Goal: Navigation & Orientation: Understand site structure

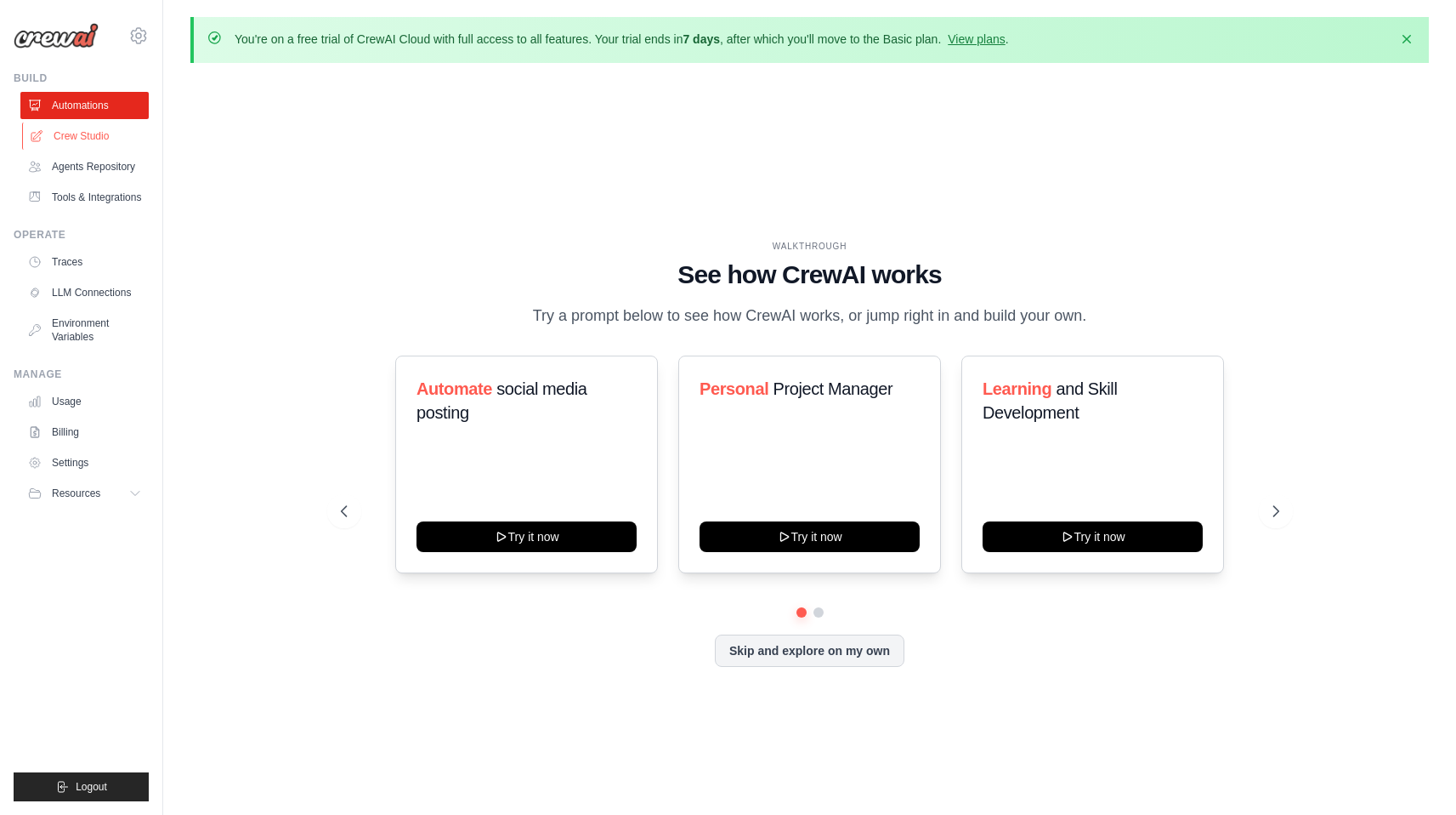
click at [51, 131] on link "Crew Studio" at bounding box center [86, 136] width 129 height 27
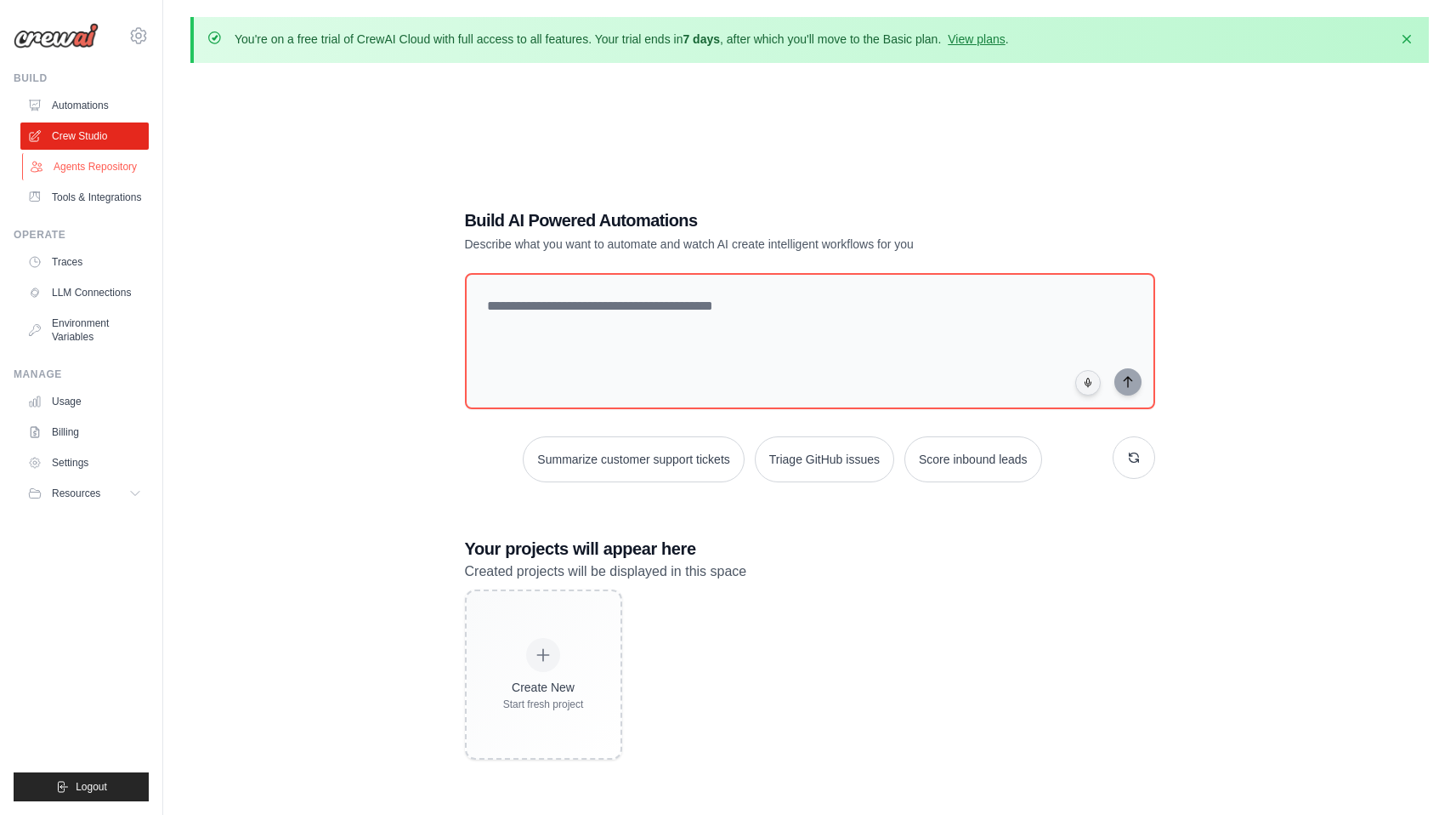
click at [59, 163] on link "Agents Repository" at bounding box center [86, 166] width 129 height 27
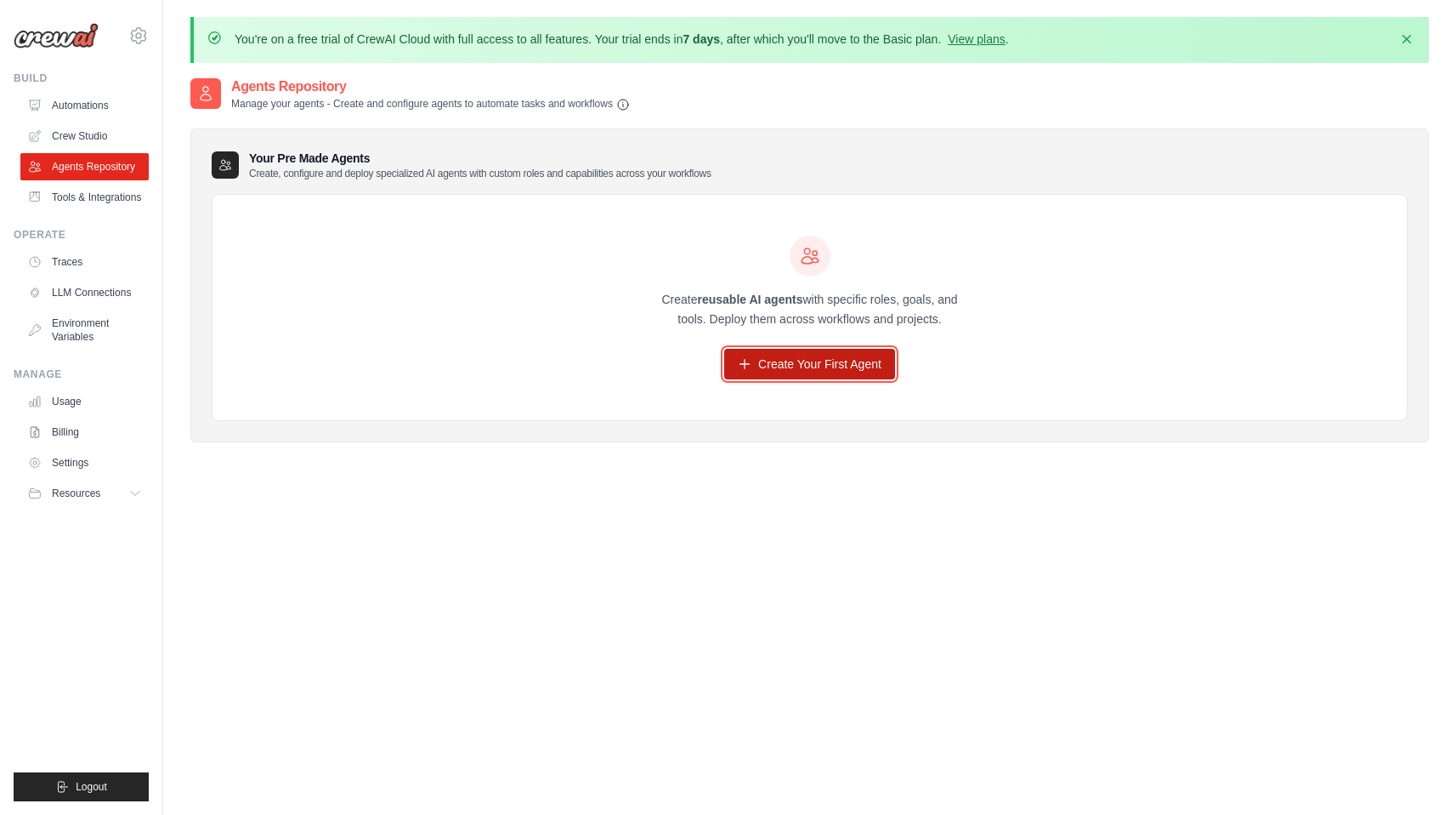
click at [821, 379] on link "Create Your First Agent" at bounding box center [809, 364] width 171 height 31
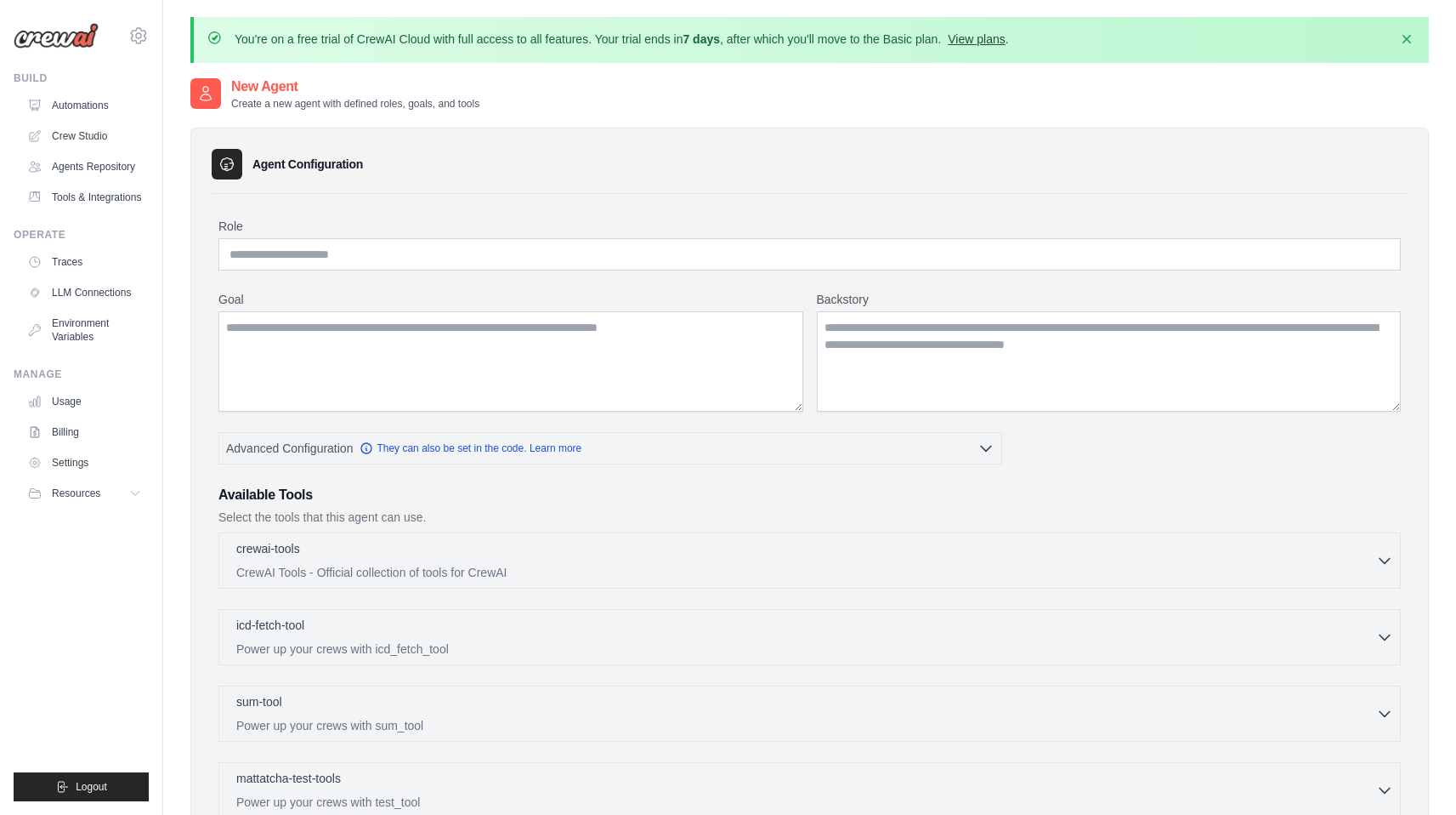
click at [970, 38] on link "View plans" at bounding box center [976, 39] width 57 height 14
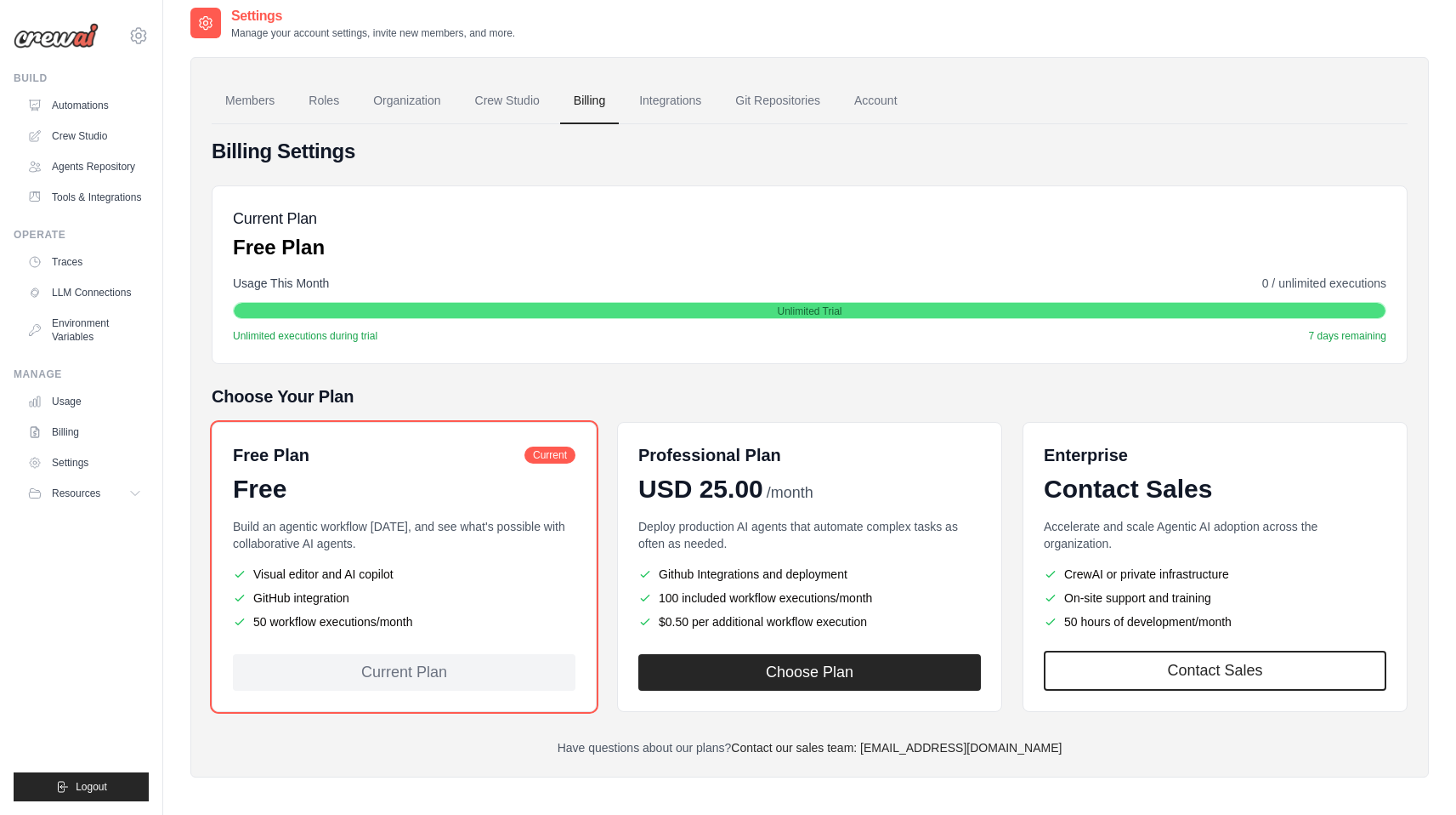
scroll to position [93, 0]
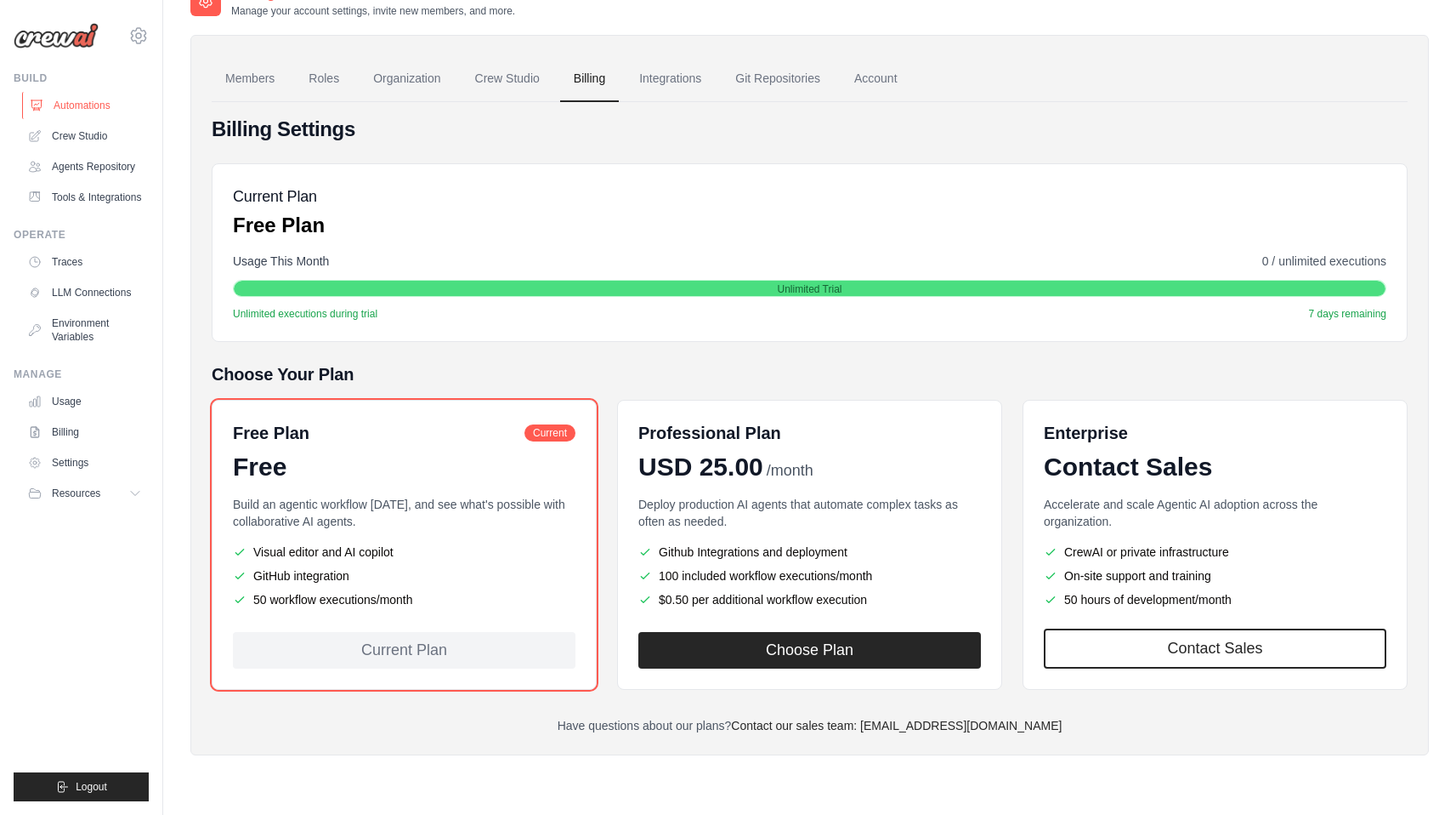
click at [89, 106] on link "Automations" at bounding box center [86, 105] width 129 height 27
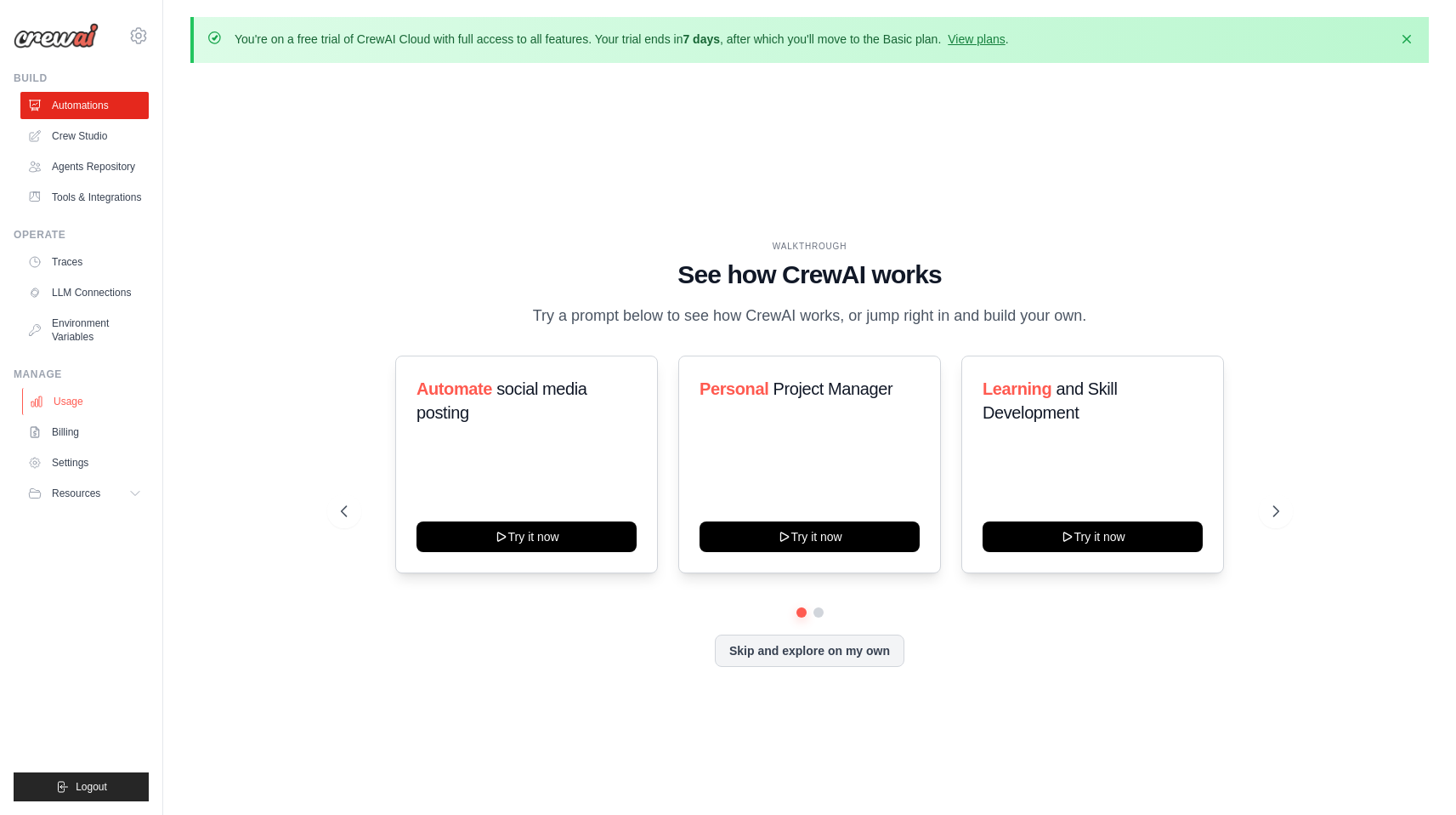
click at [89, 407] on link "Usage" at bounding box center [86, 401] width 129 height 27
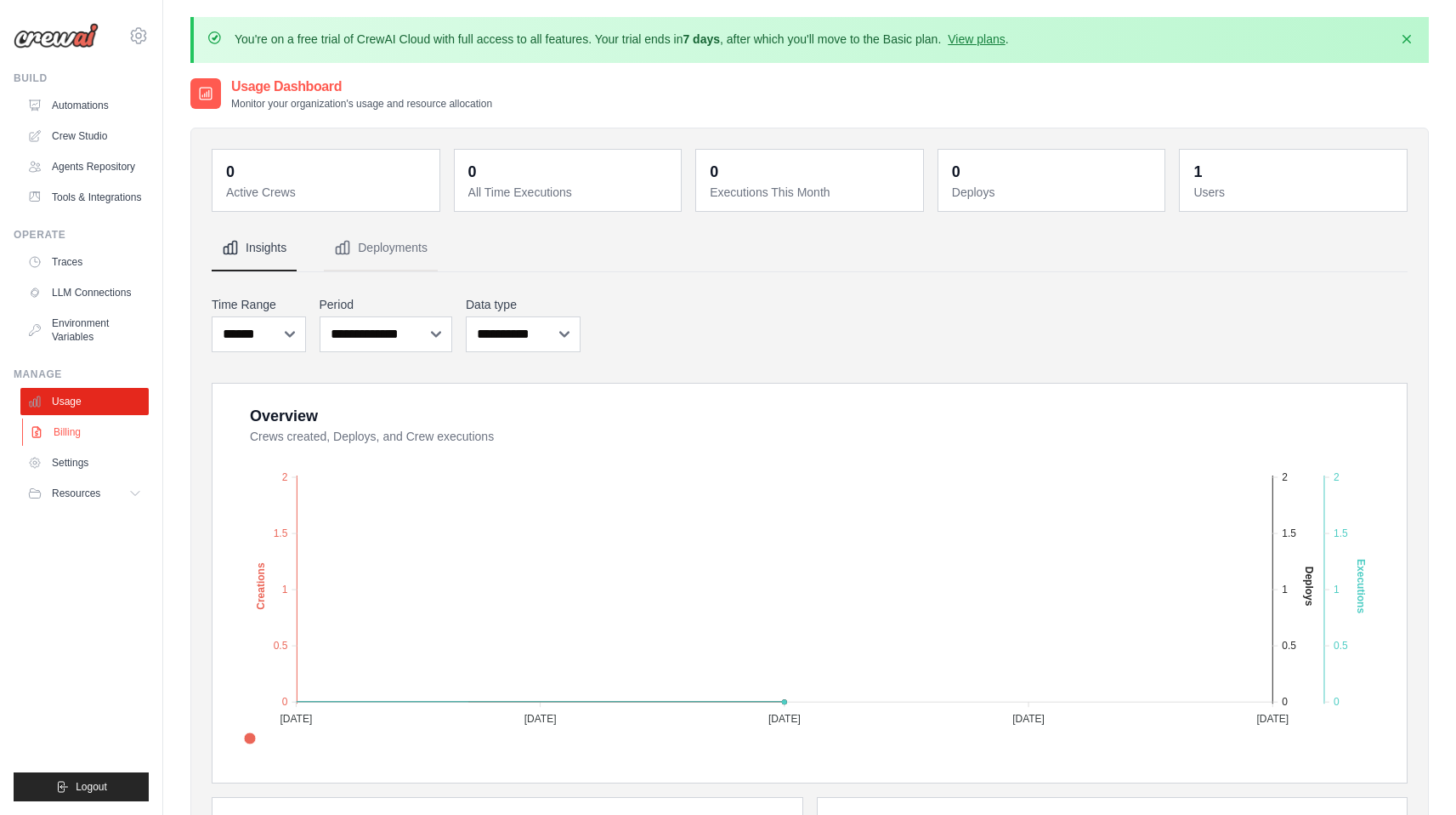
click at [71, 428] on link "Billing" at bounding box center [86, 431] width 129 height 27
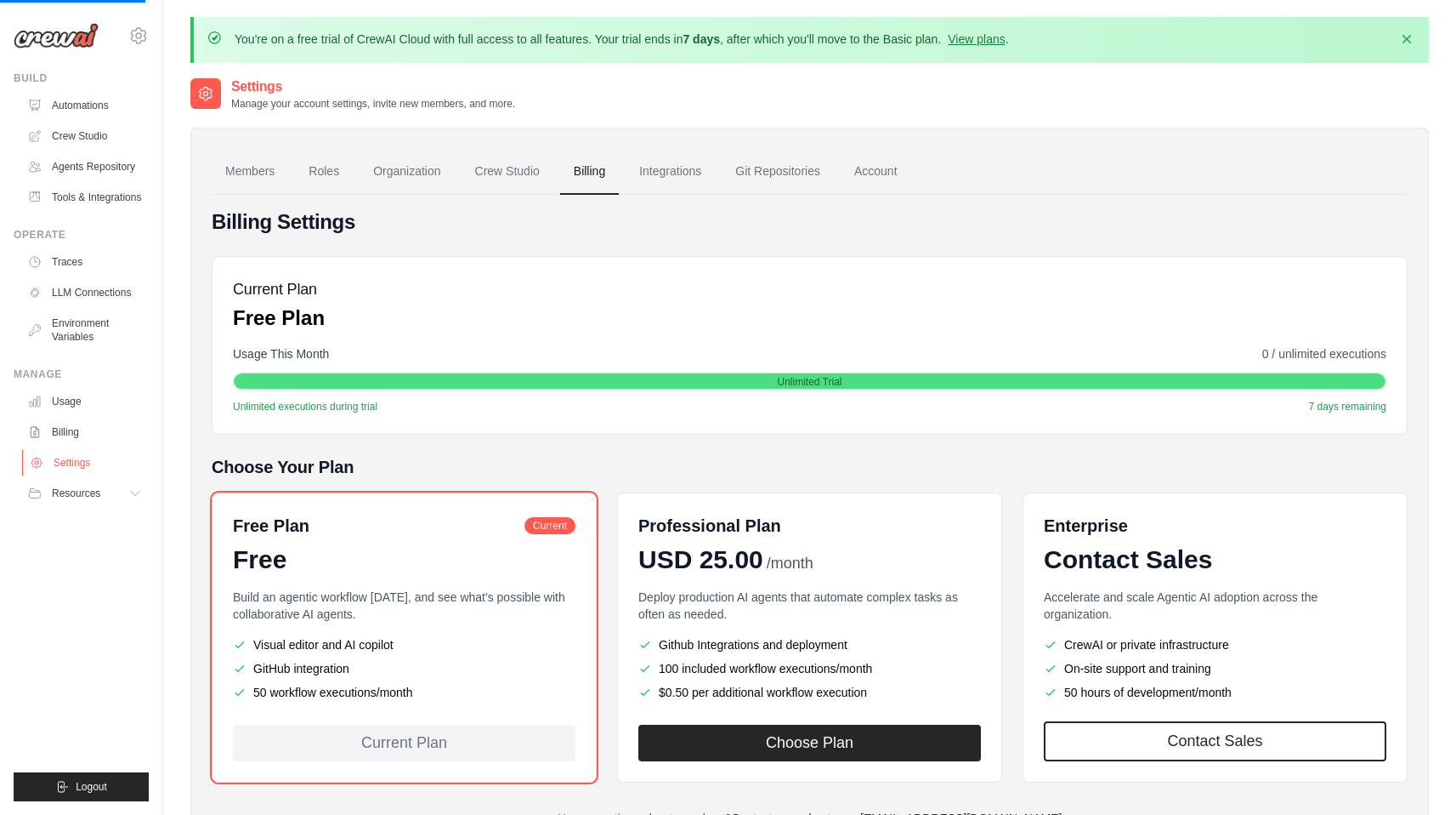
click at [84, 463] on link "Settings" at bounding box center [86, 462] width 129 height 27
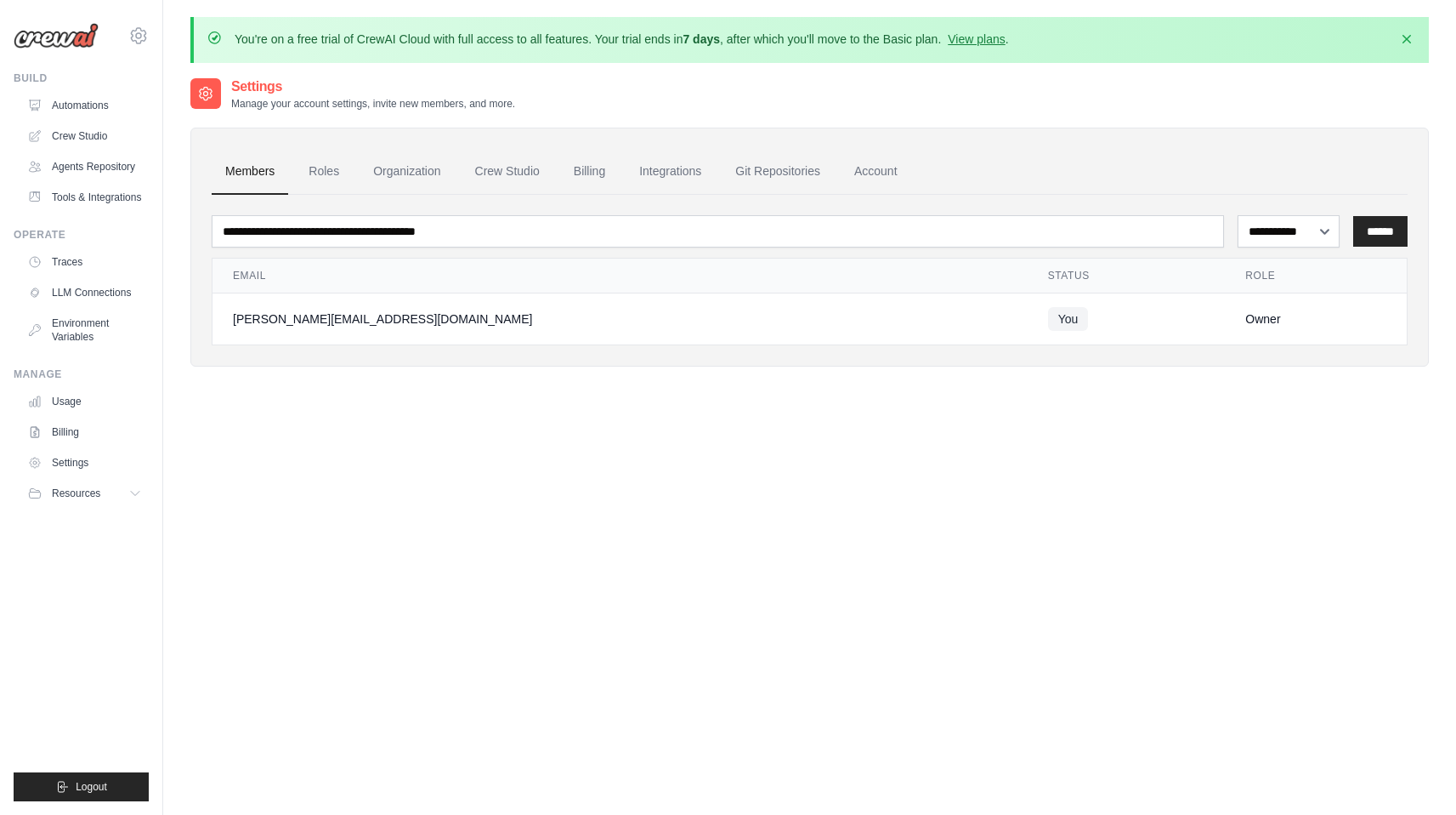
click at [92, 277] on ul "Traces LLM Connections Environment Variables" at bounding box center [84, 300] width 129 height 102
click at [76, 264] on link "Traces" at bounding box center [86, 262] width 129 height 27
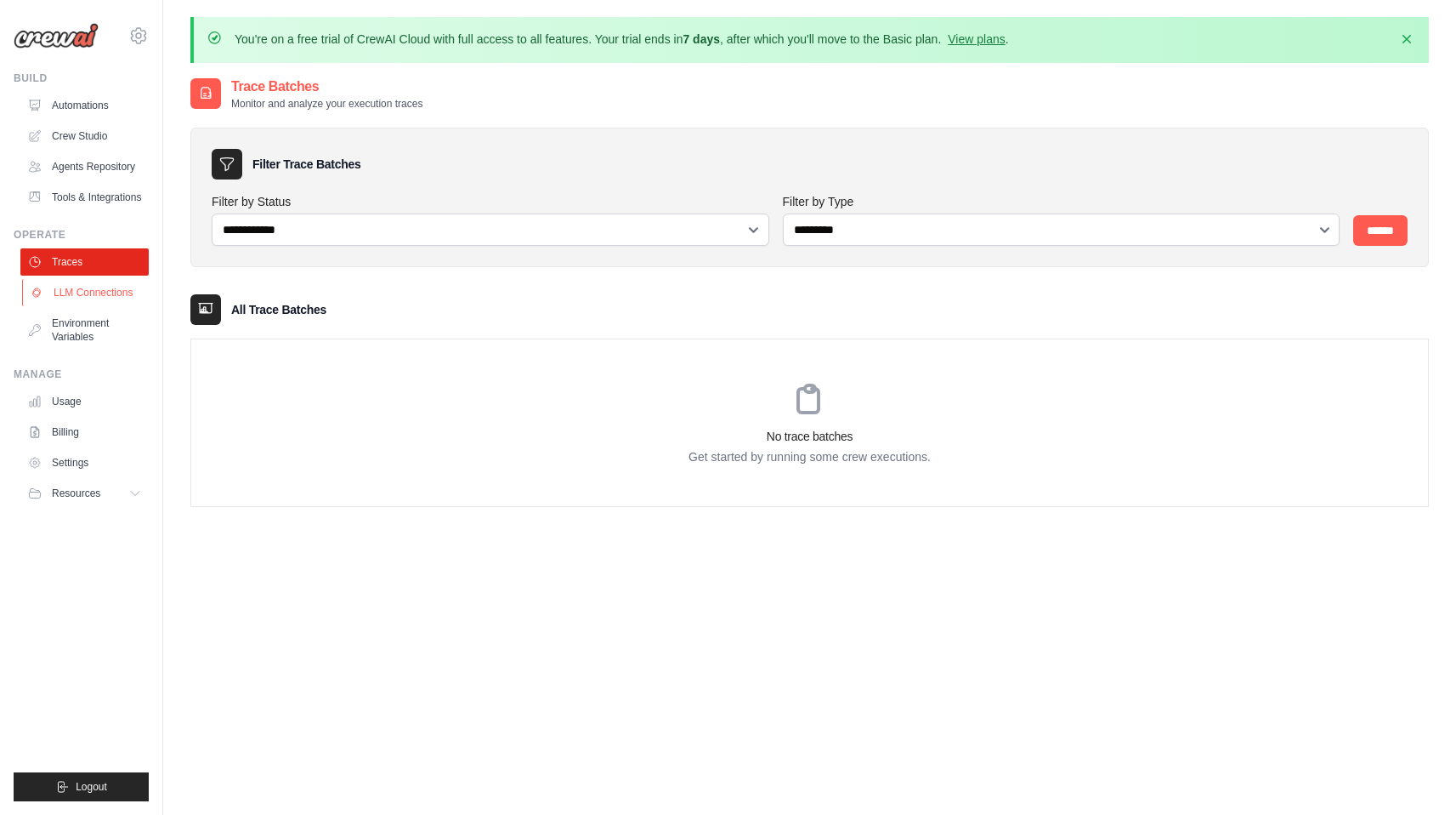
click at [95, 301] on link "LLM Connections" at bounding box center [86, 292] width 129 height 27
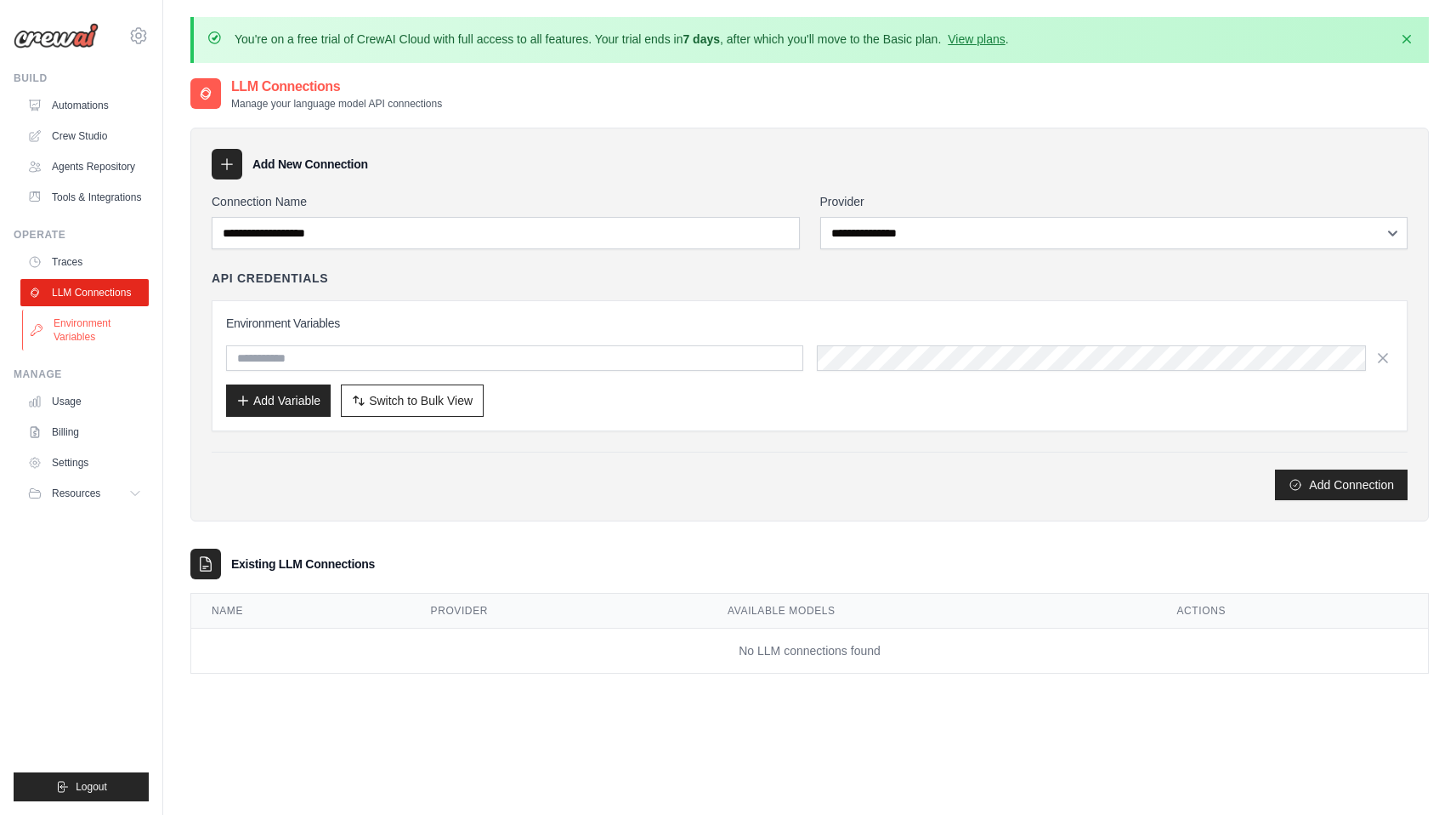
click at [92, 330] on link "Environment Variables" at bounding box center [86, 330] width 129 height 41
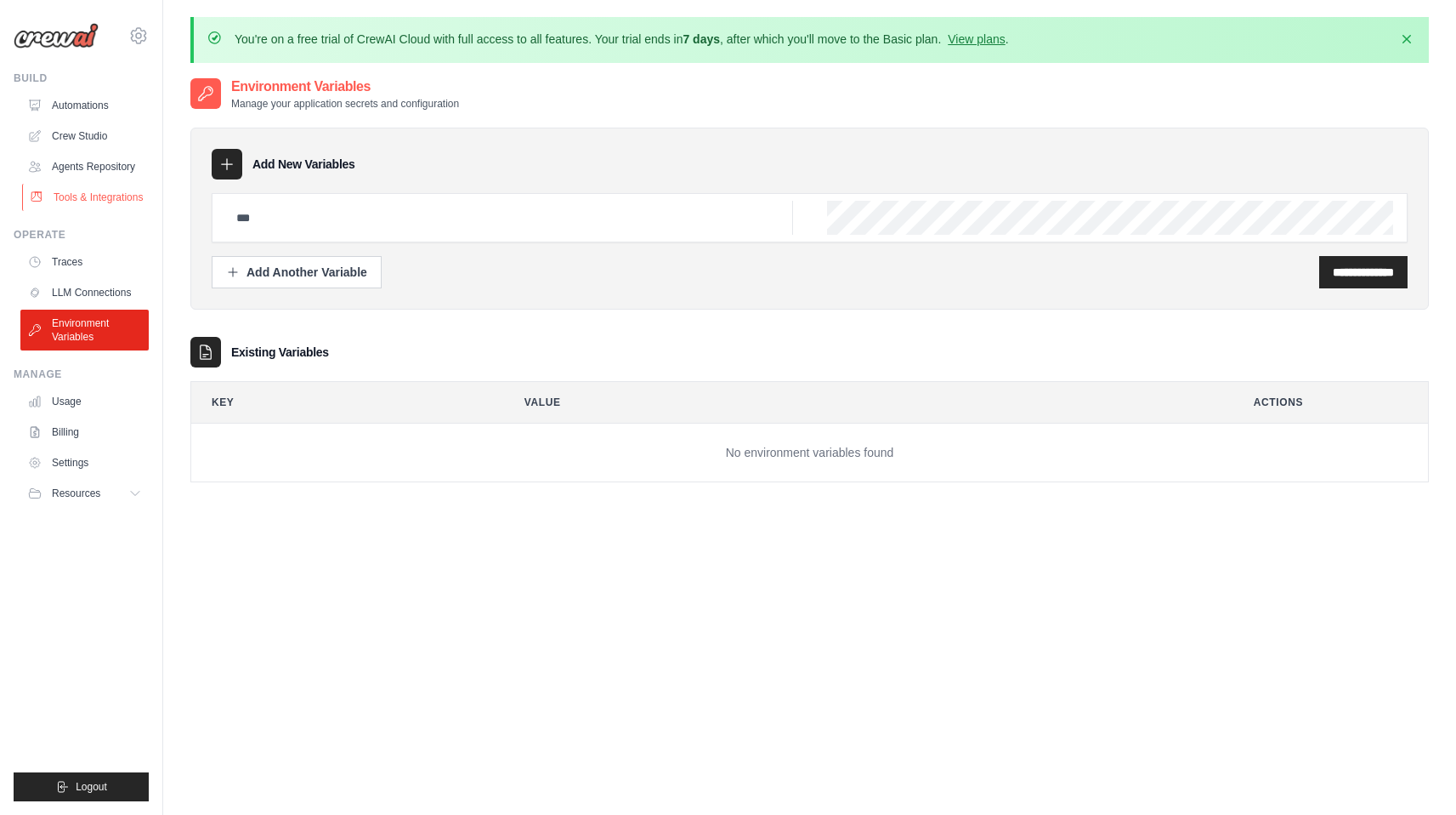
click at [95, 206] on link "Tools & Integrations" at bounding box center [86, 197] width 129 height 27
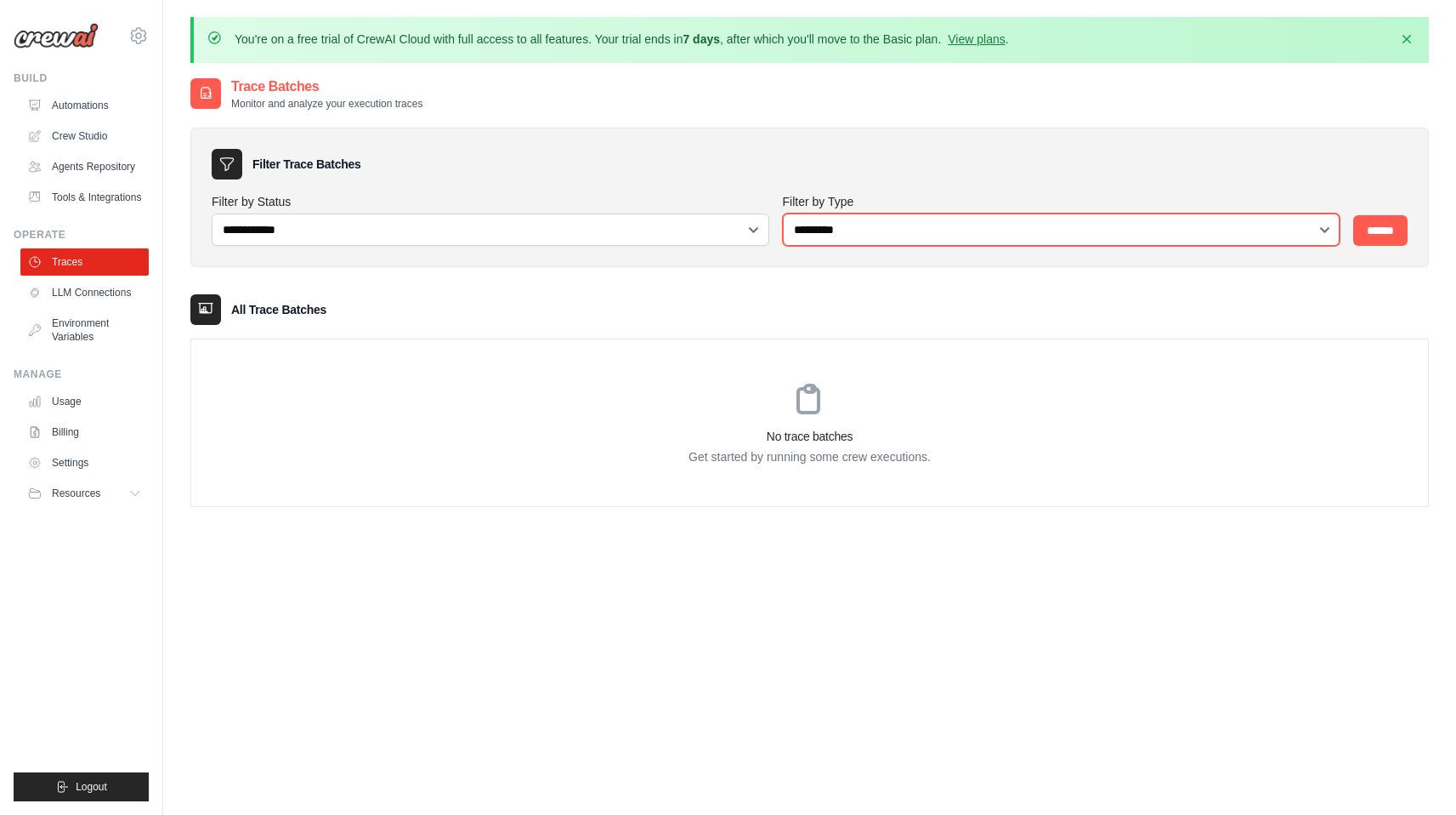
click at [838, 235] on select "**********" at bounding box center [1062, 230] width 558 height 32
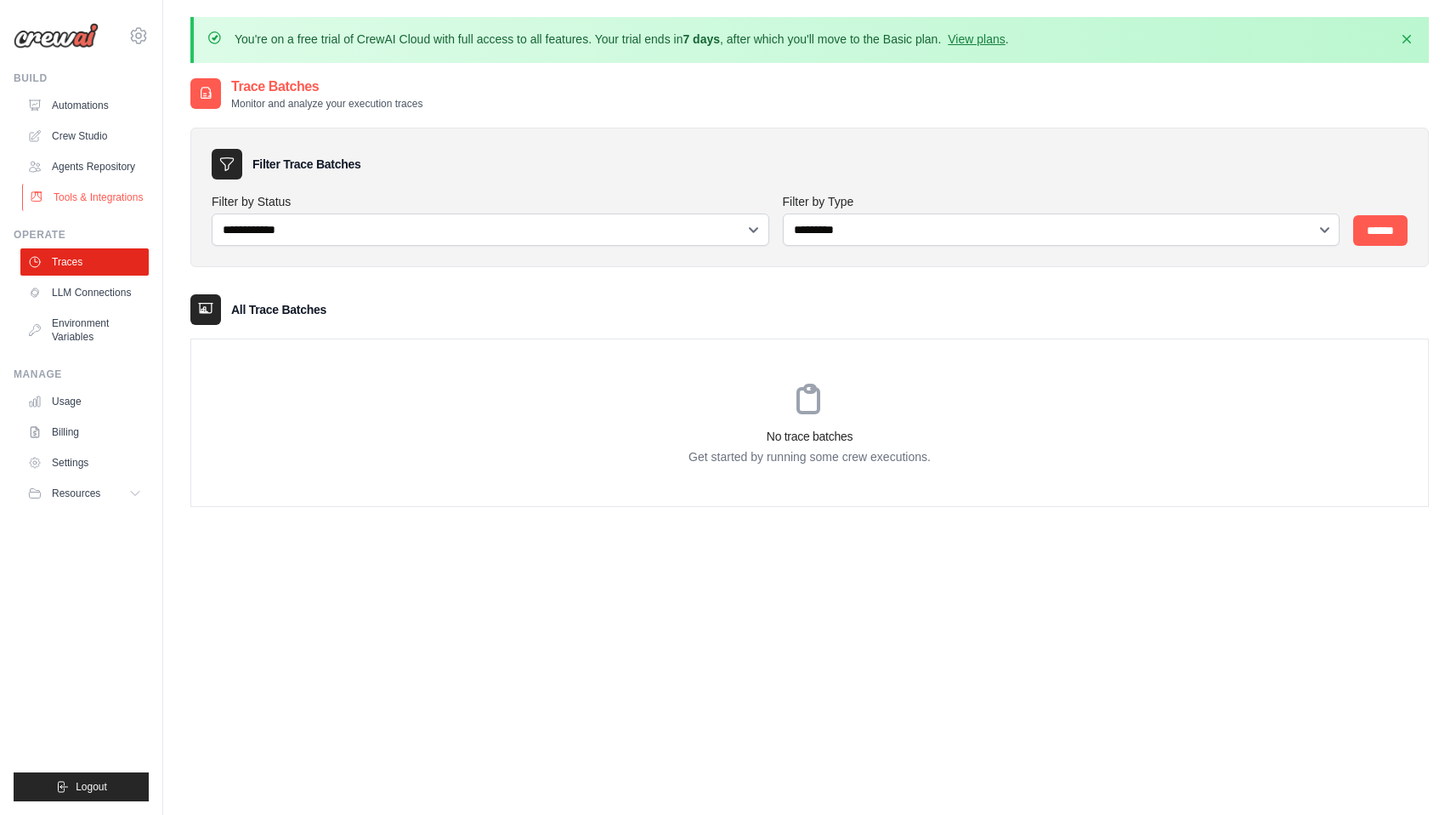
click at [94, 197] on link "Tools & Integrations" at bounding box center [86, 197] width 129 height 27
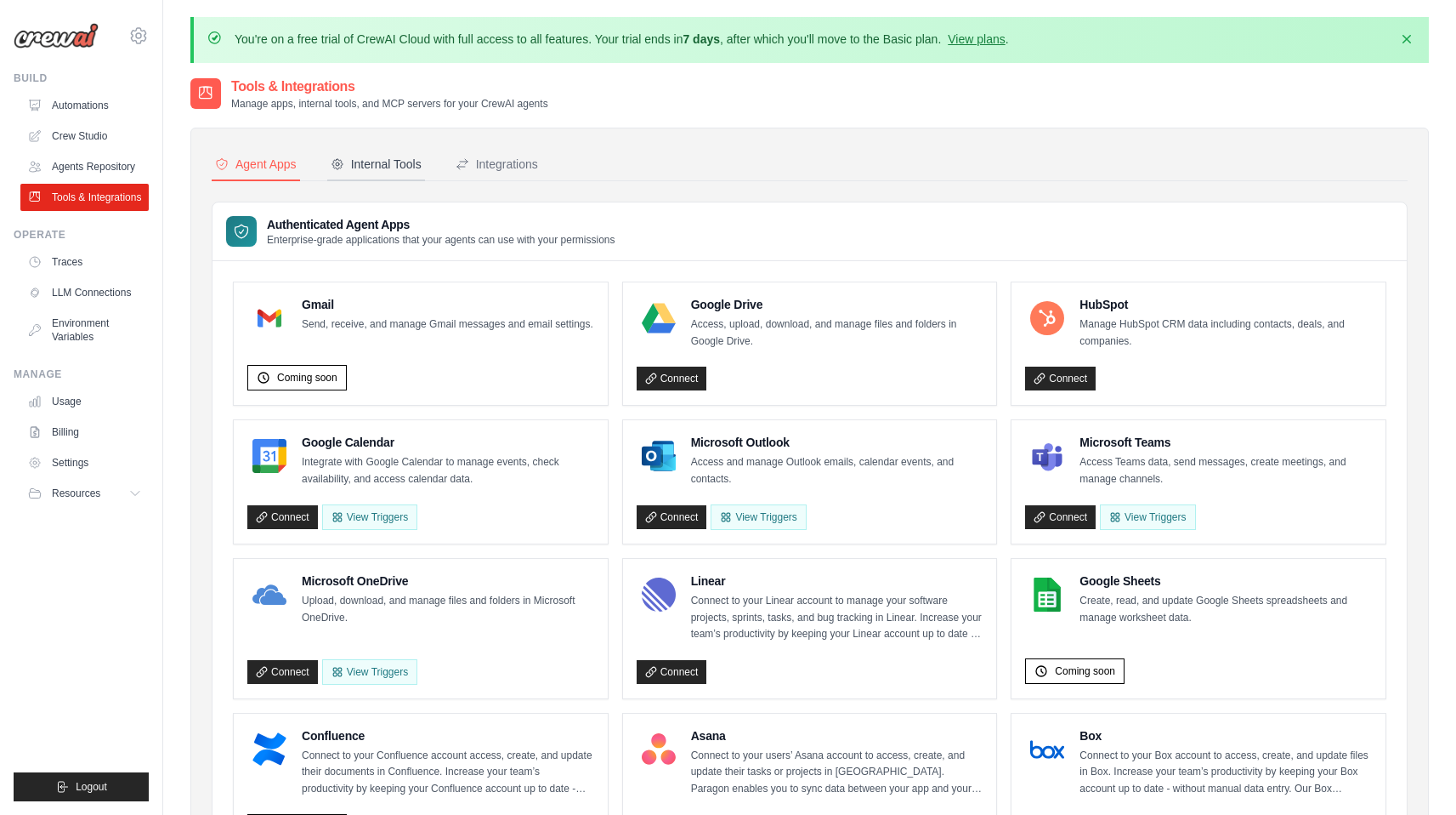
click at [374, 162] on div "Internal Tools" at bounding box center [375, 164] width 91 height 17
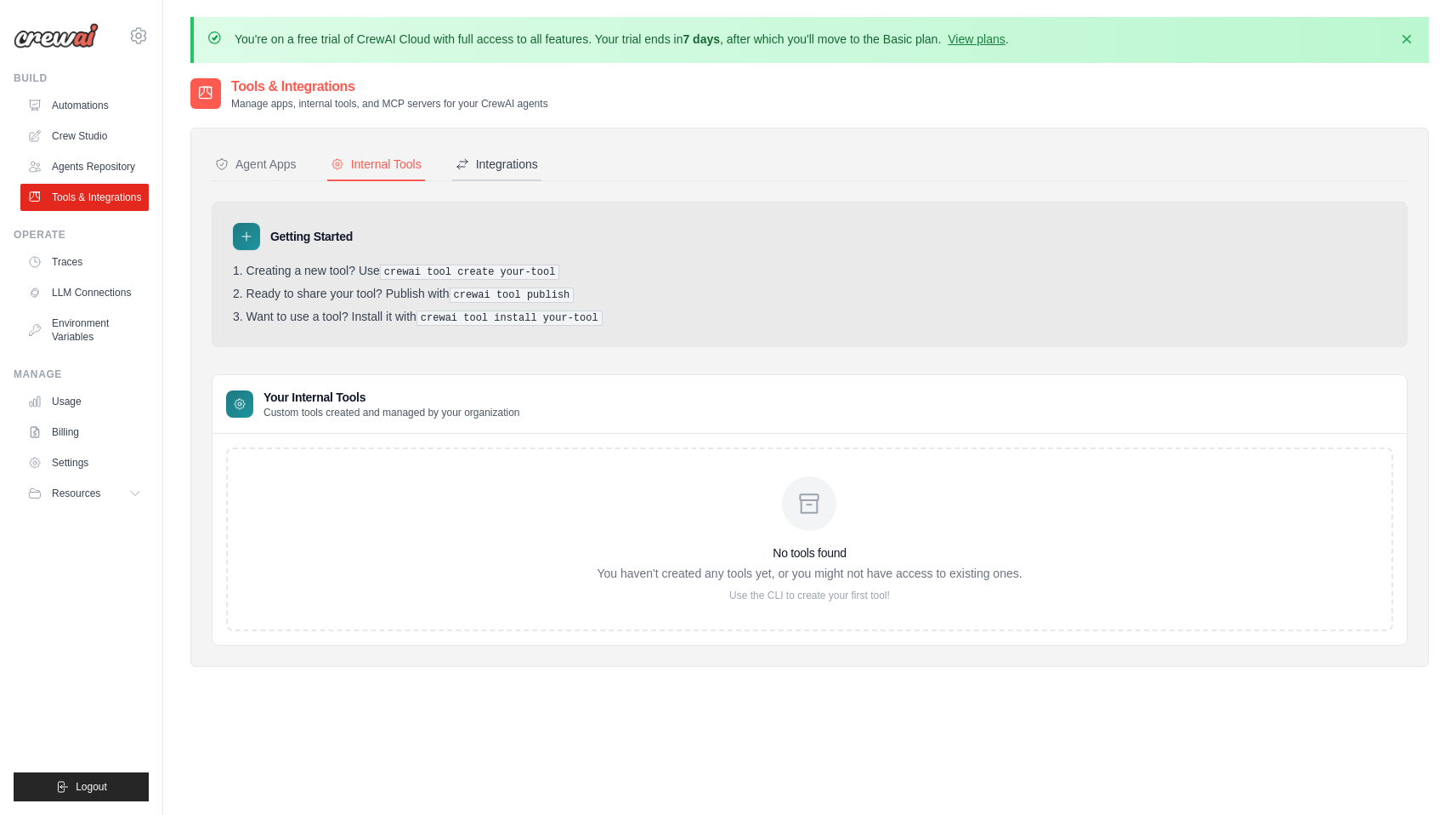
click at [489, 158] on div "Integrations" at bounding box center [496, 164] width 83 height 17
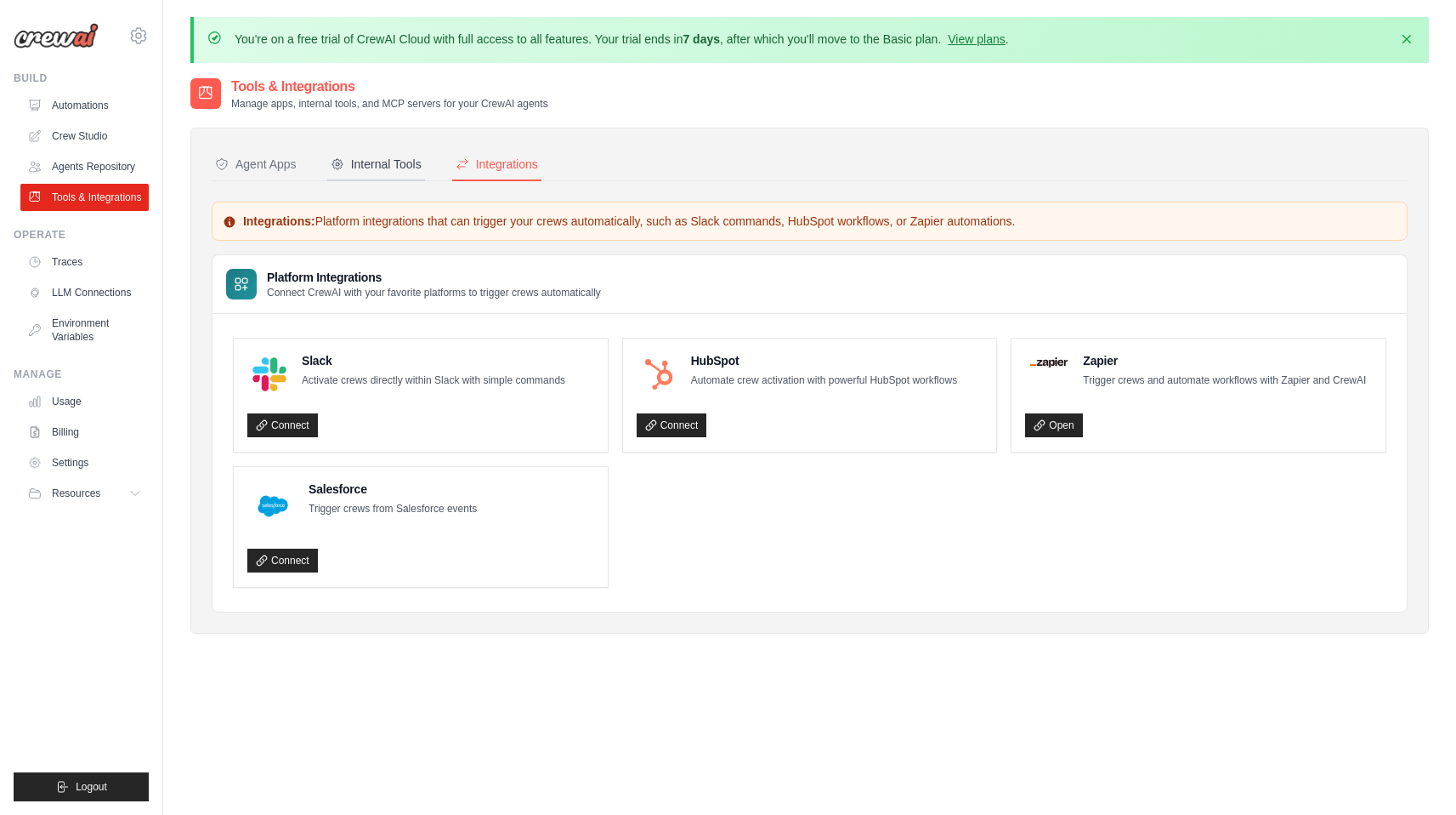
click at [364, 158] on div "Internal Tools" at bounding box center [375, 164] width 91 height 17
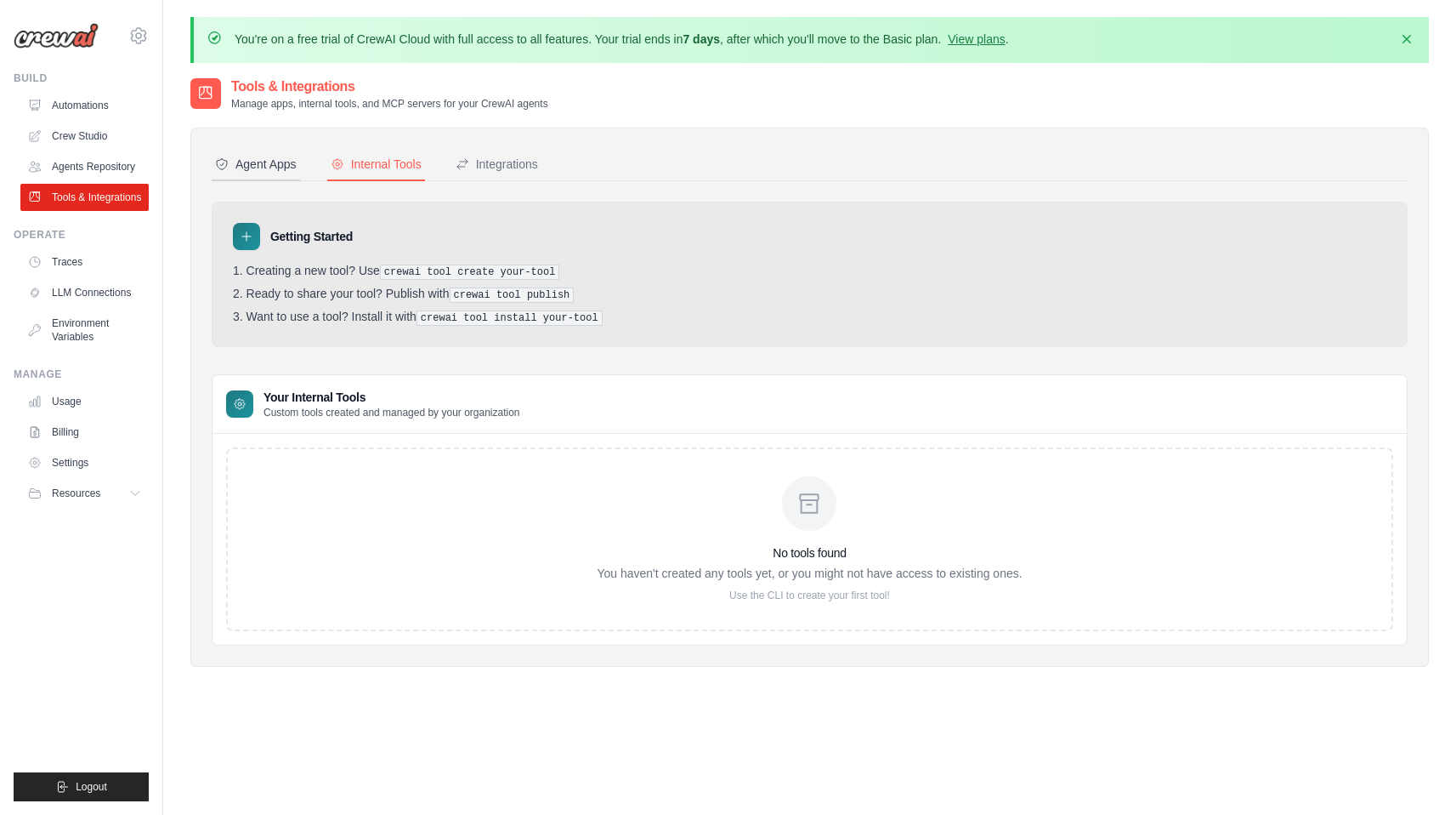
click at [282, 158] on div "Agent Apps" at bounding box center [256, 164] width 82 height 17
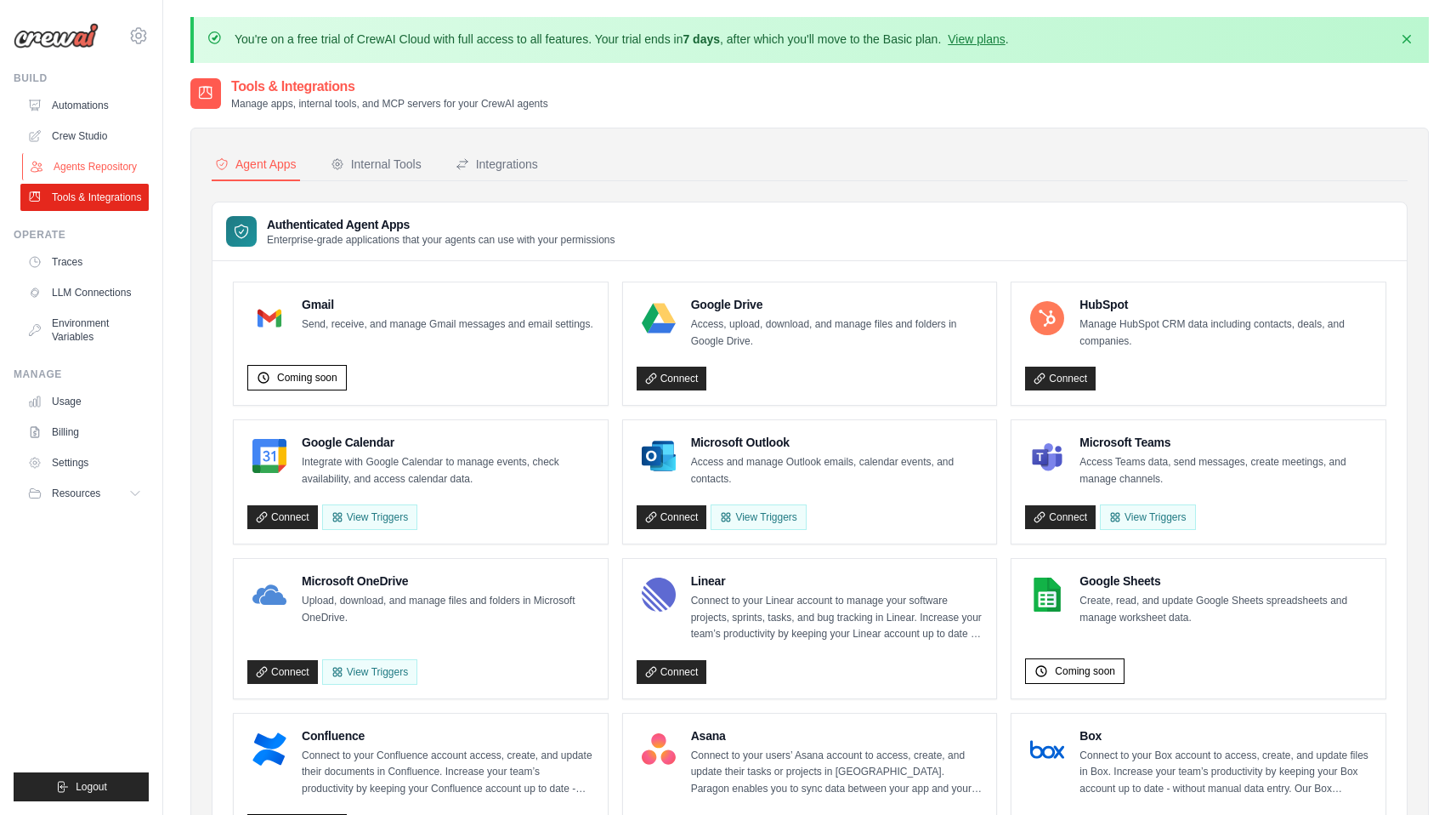
click at [95, 167] on link "Agents Repository" at bounding box center [86, 166] width 129 height 27
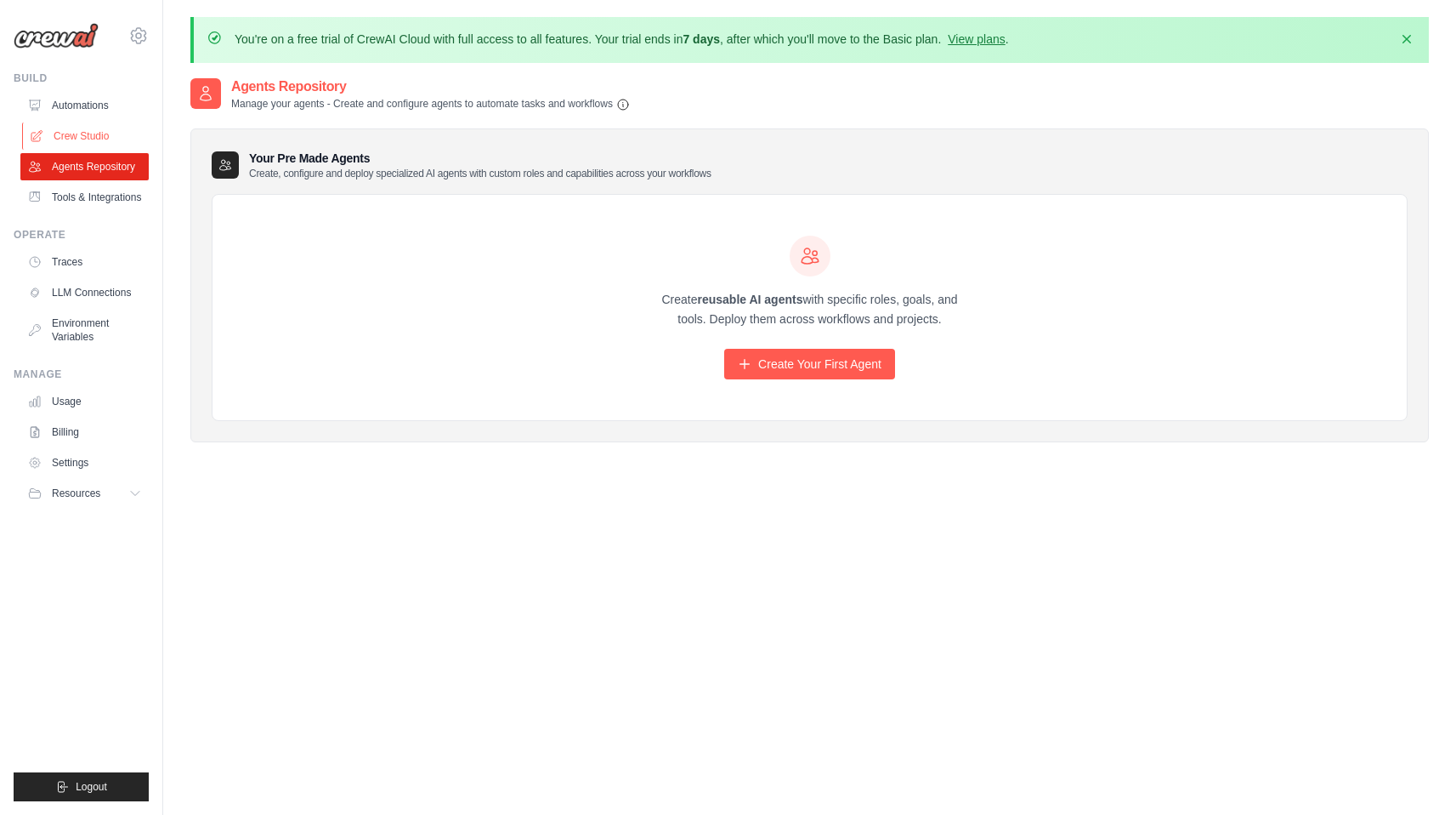
click at [90, 145] on link "Crew Studio" at bounding box center [86, 136] width 129 height 27
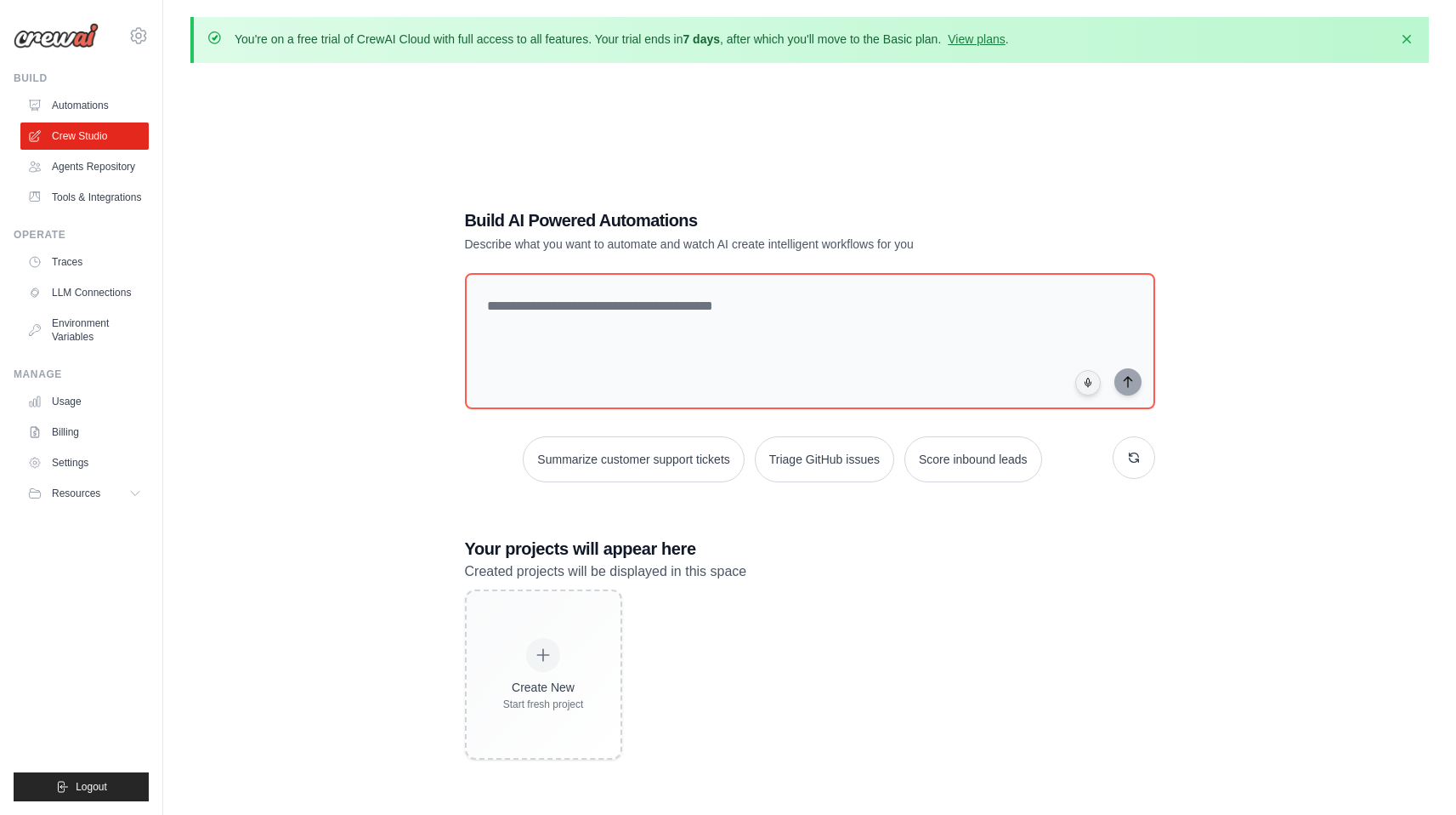
click at [88, 105] on link "Automations" at bounding box center [84, 105] width 129 height 27
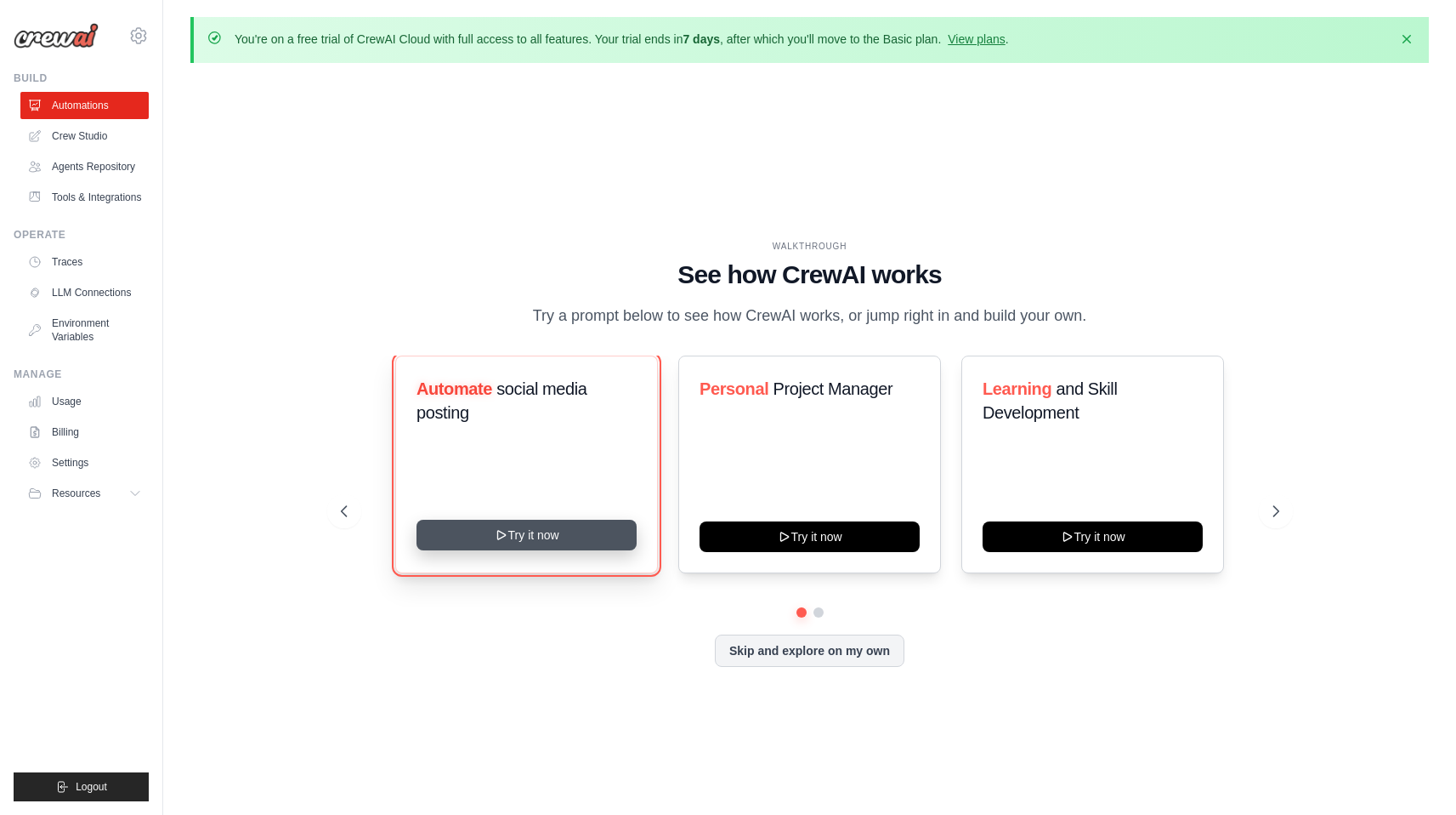
click at [556, 538] on button "Try it now" at bounding box center [526, 534] width 221 height 31
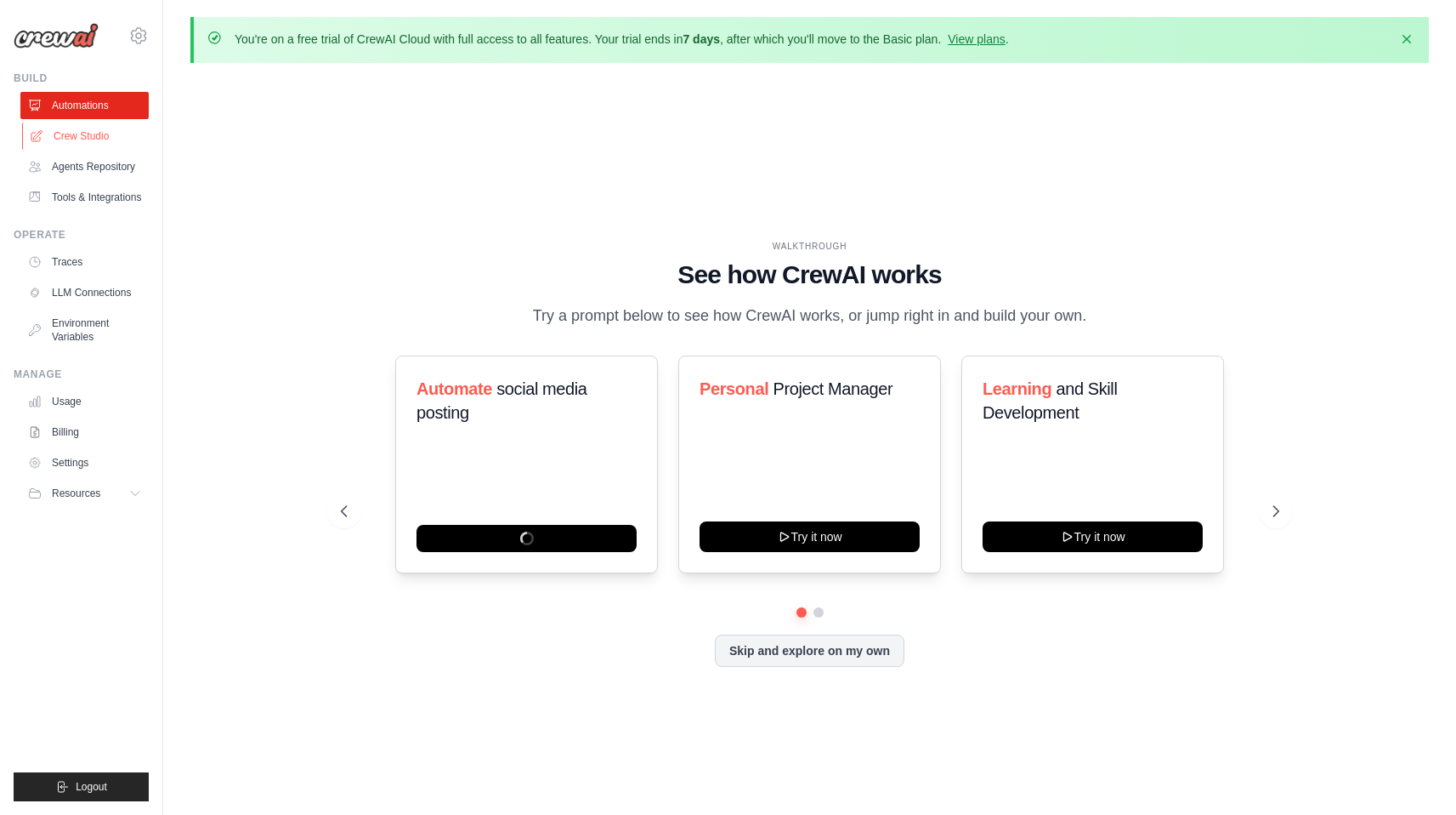
click at [95, 135] on link "Crew Studio" at bounding box center [86, 136] width 129 height 27
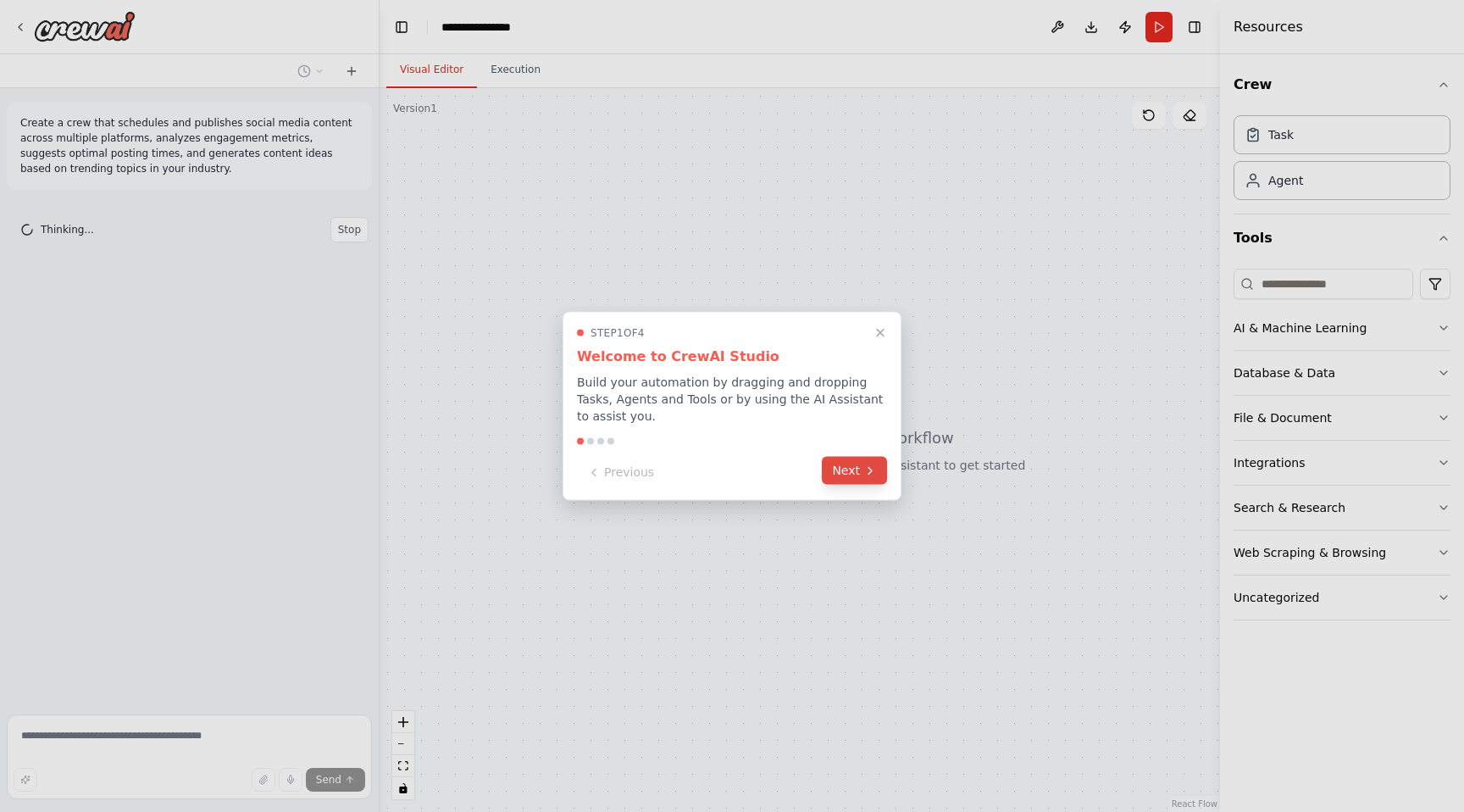
click at [863, 473] on button "Next" at bounding box center [855, 471] width 66 height 28
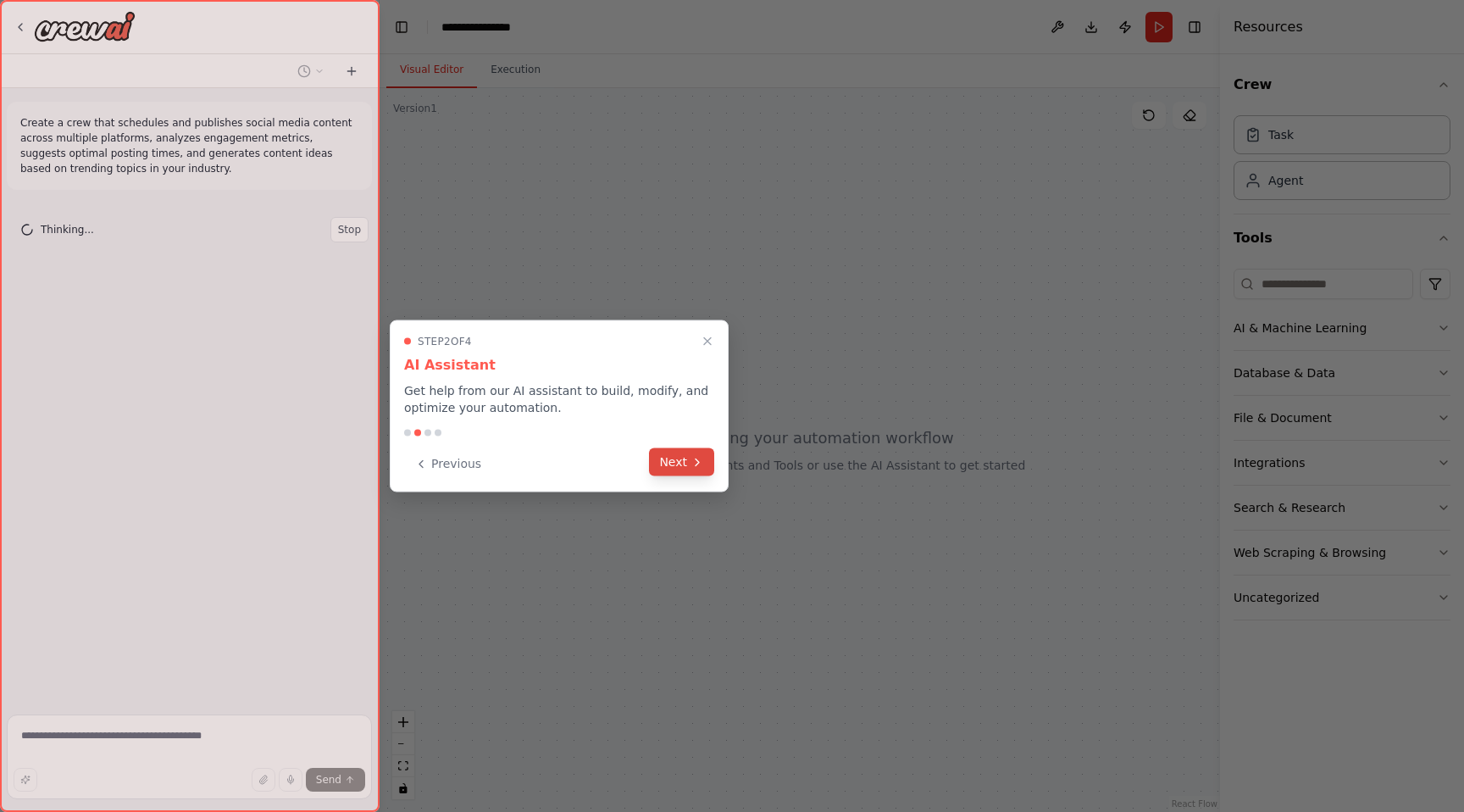
click at [685, 453] on button "Next" at bounding box center [682, 462] width 66 height 28
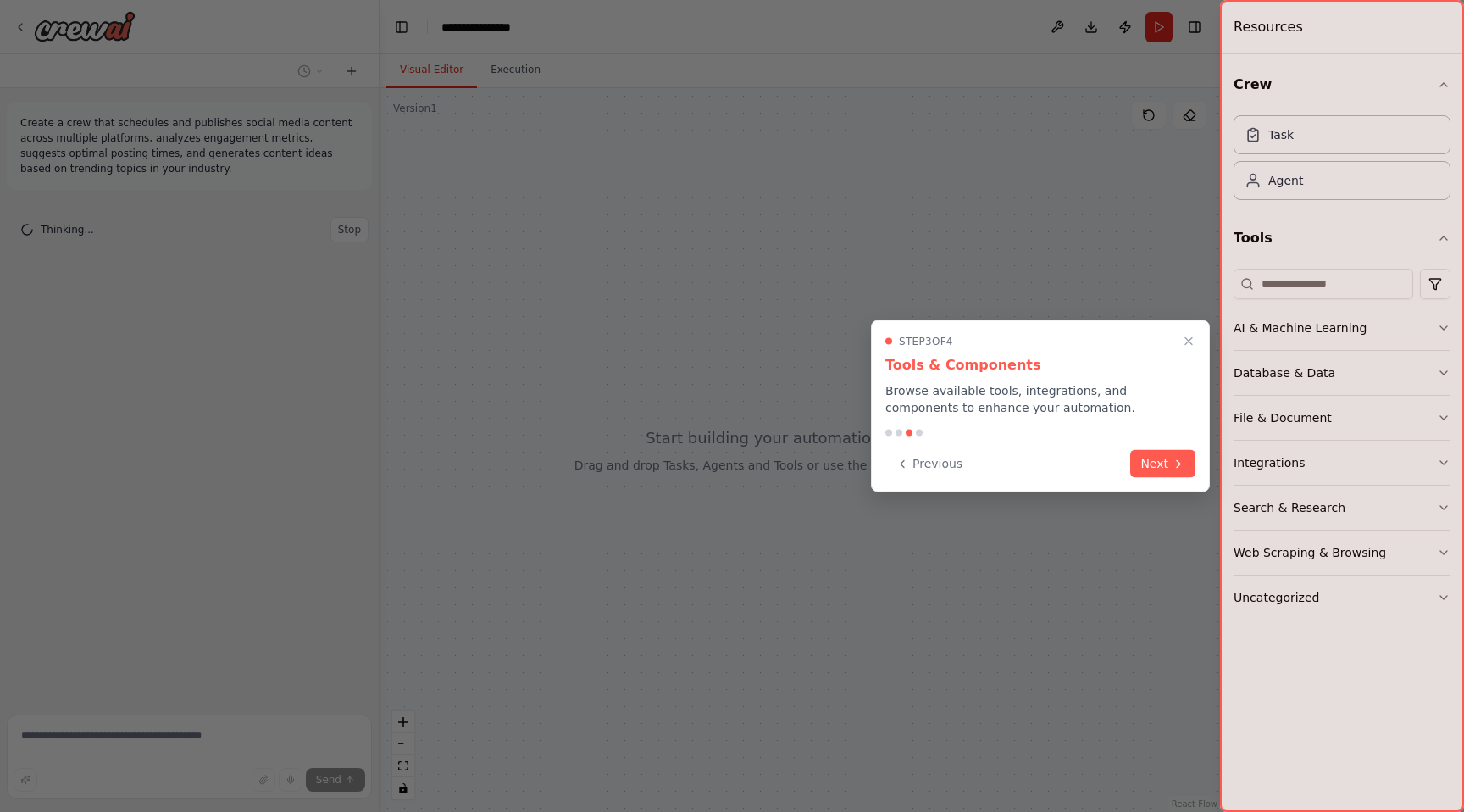
click at [1158, 459] on button "Next" at bounding box center [1163, 464] width 66 height 28
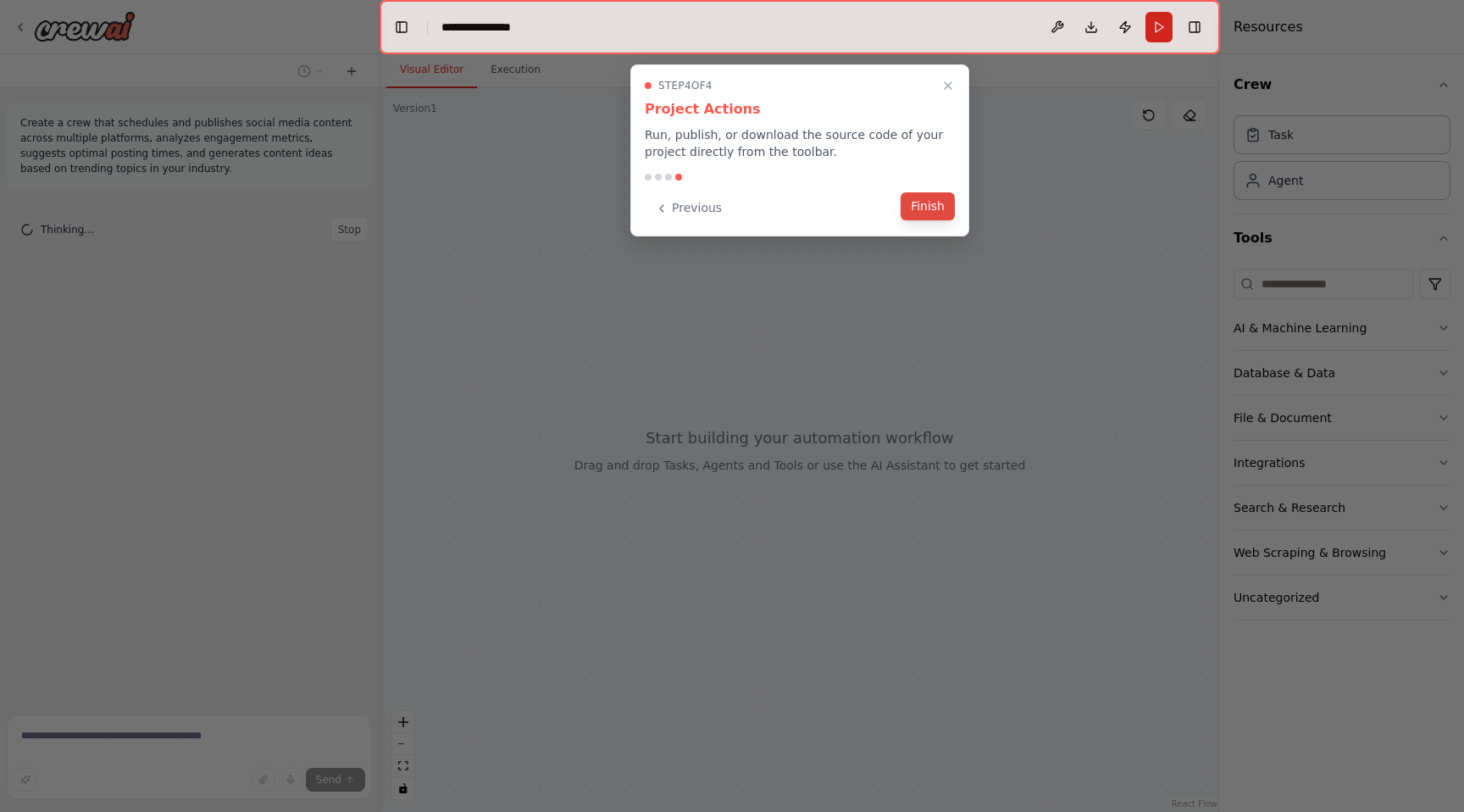
click at [928, 203] on button "Finish" at bounding box center [928, 206] width 54 height 28
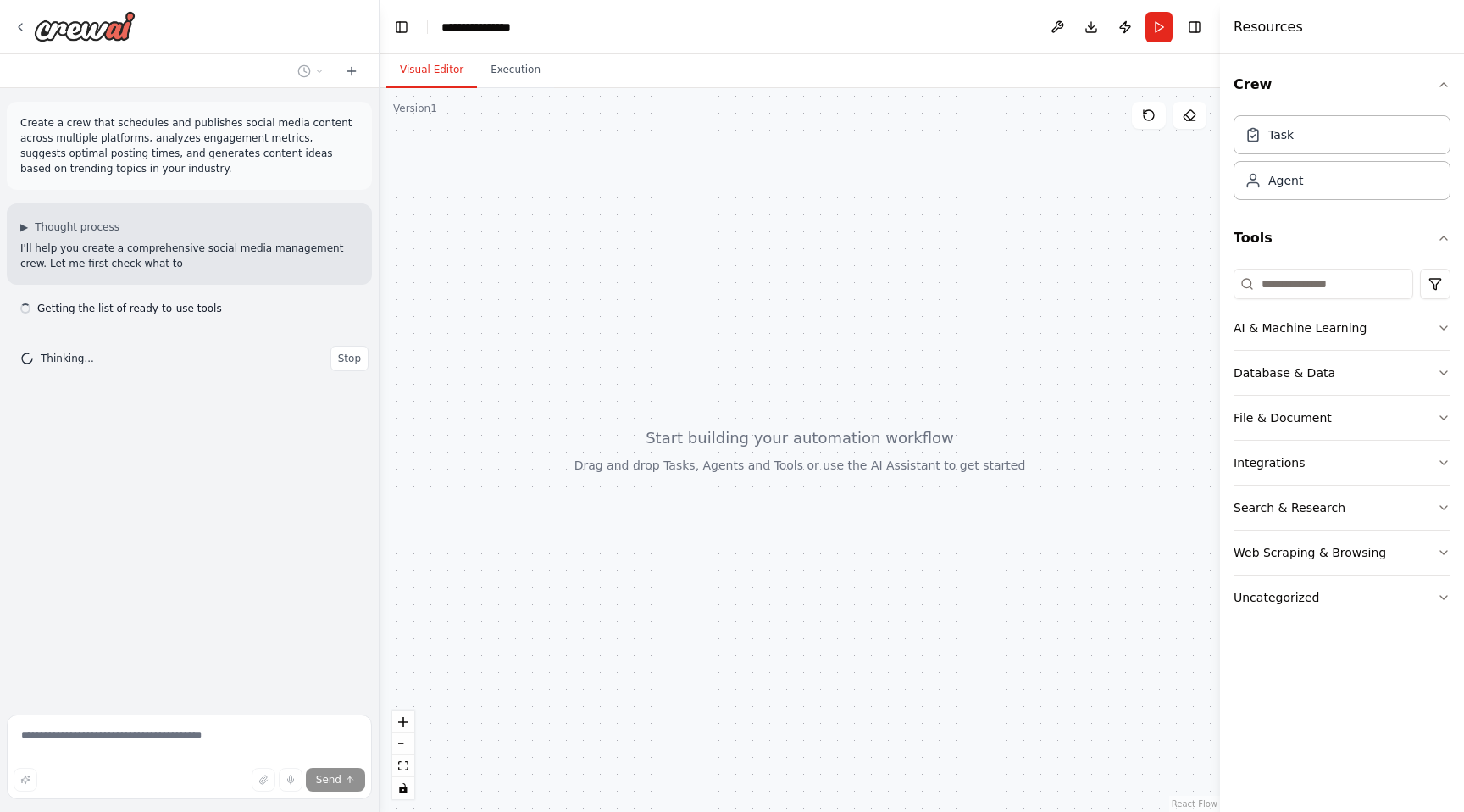
drag, startPoint x: 722, startPoint y: 389, endPoint x: 767, endPoint y: 432, distance: 62.2
click at [763, 433] on div at bounding box center [799, 450] width 841 height 723
drag, startPoint x: 802, startPoint y: 427, endPoint x: 762, endPoint y: 385, distance: 58.0
click at [766, 385] on div at bounding box center [799, 450] width 841 height 723
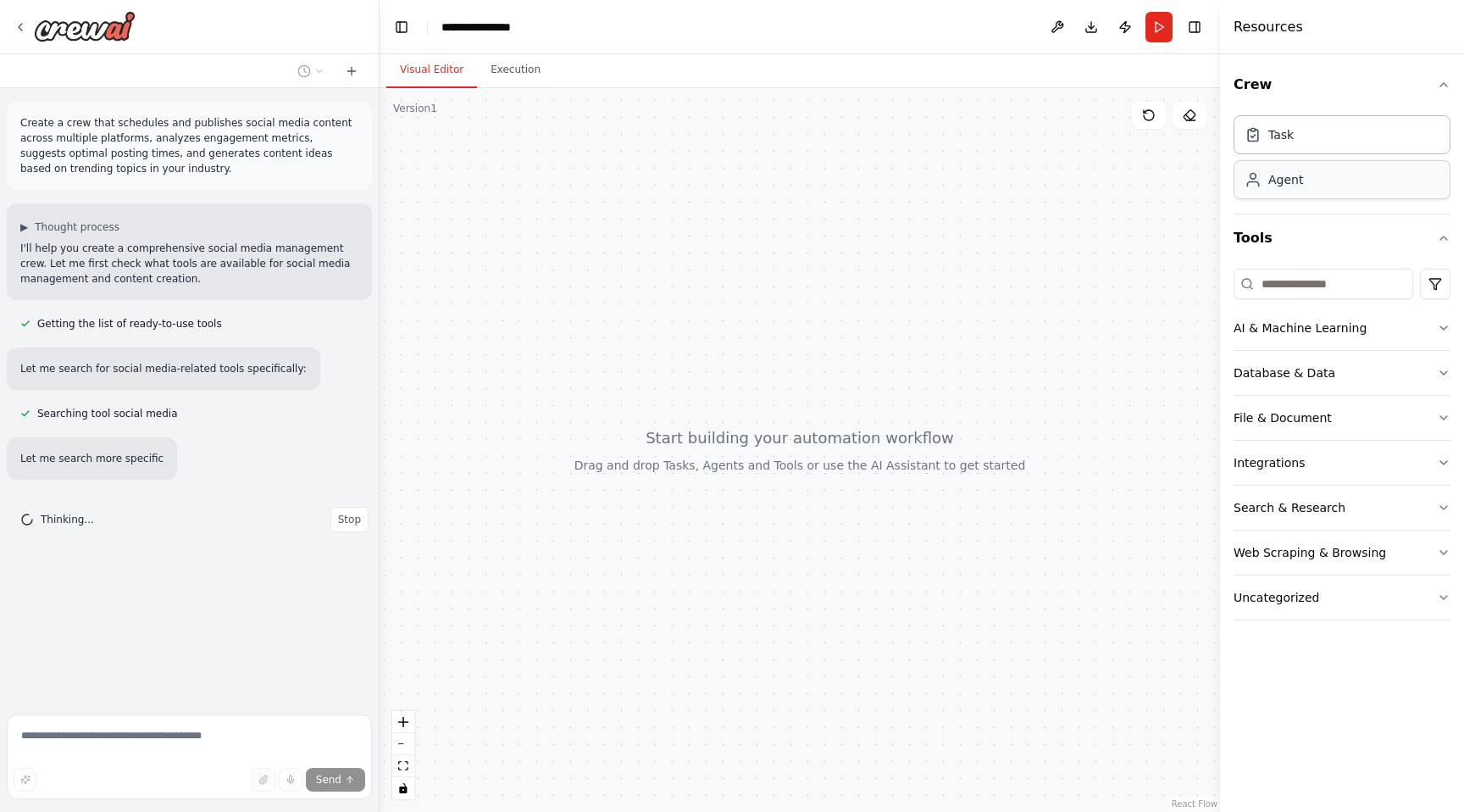
click at [1284, 191] on div "Agent" at bounding box center [1343, 179] width 217 height 39
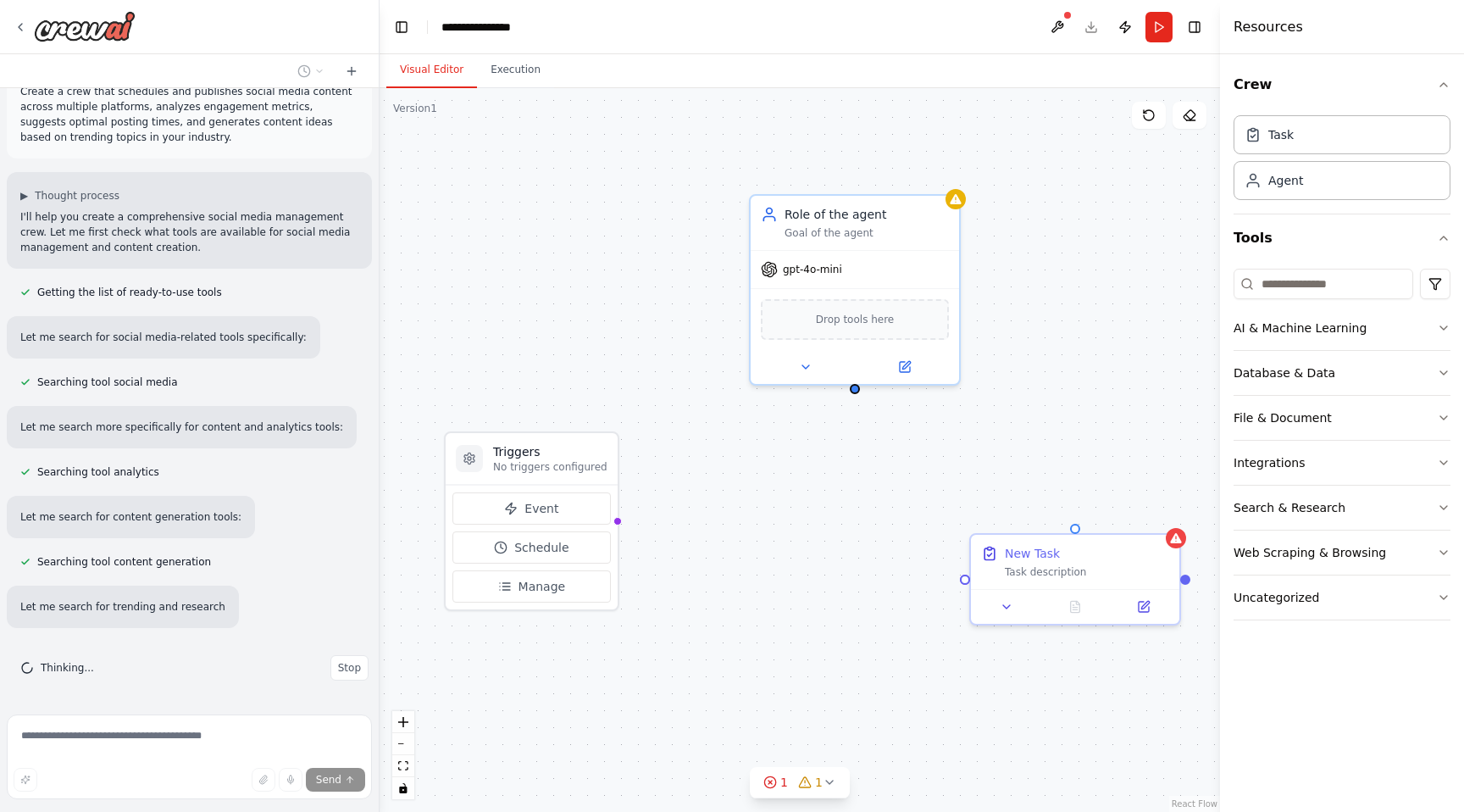
scroll to position [65, 0]
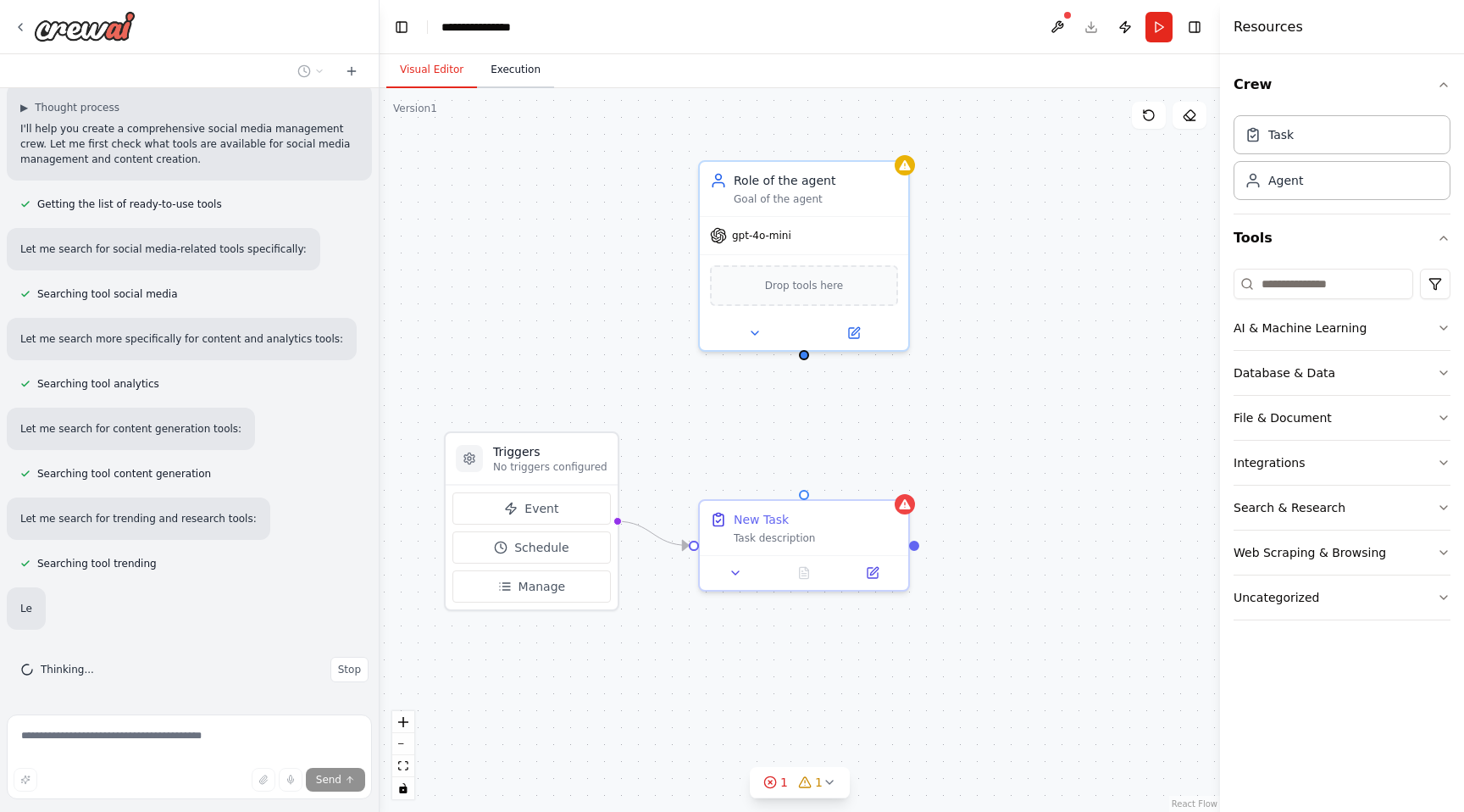
click at [516, 73] on button "Execution" at bounding box center [515, 71] width 77 height 36
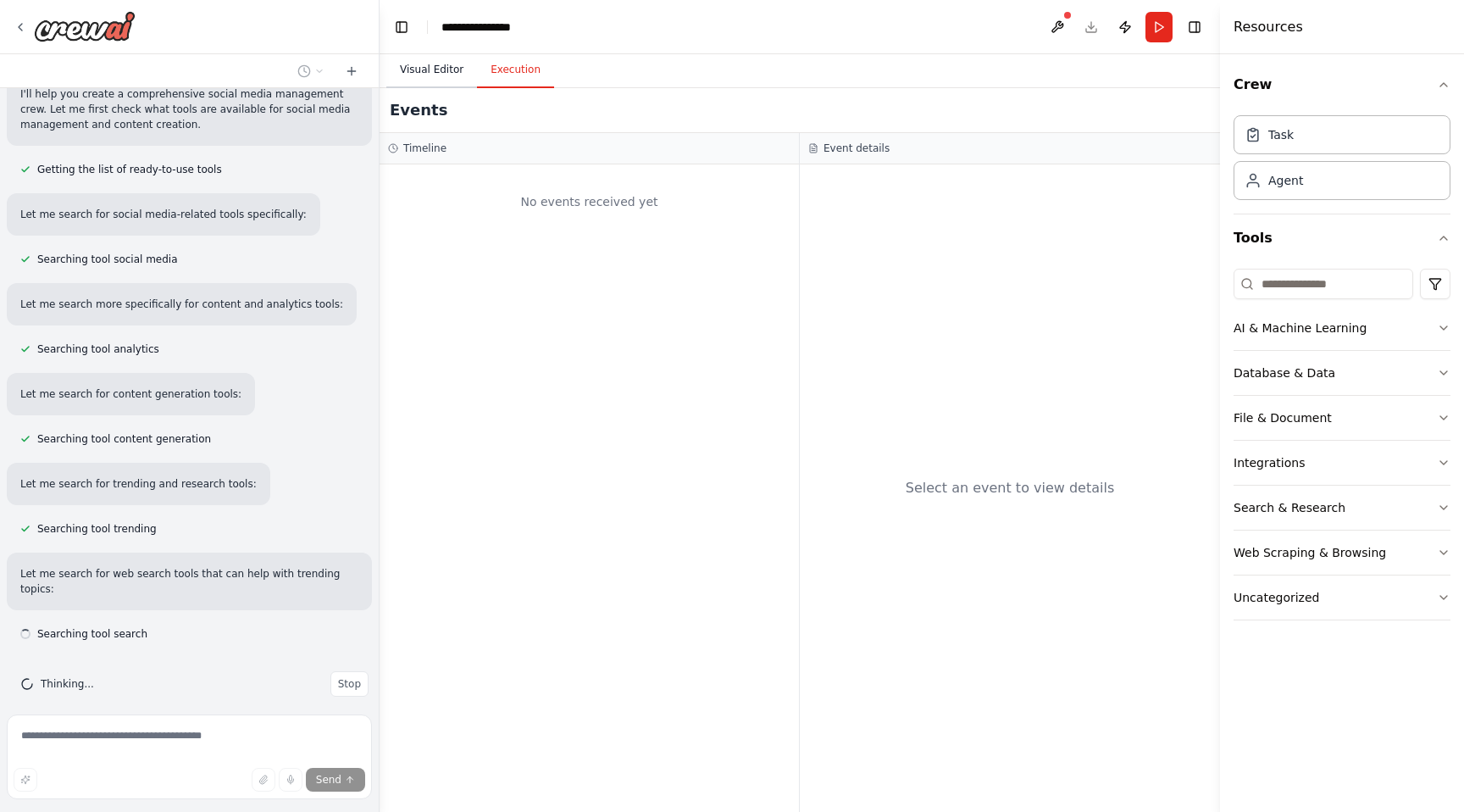
scroll to position [169, 0]
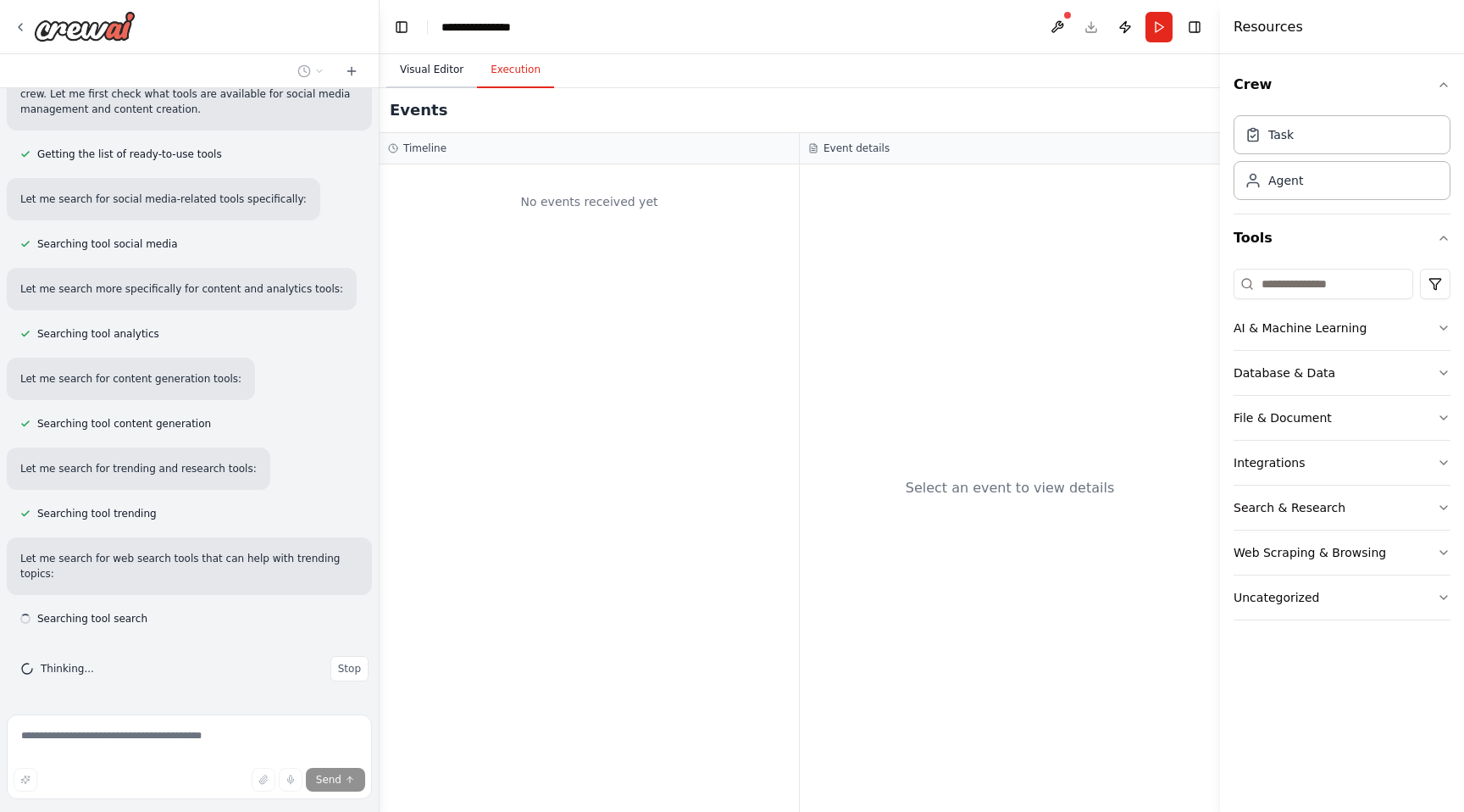
click at [452, 70] on button "Visual Editor" at bounding box center [431, 71] width 91 height 36
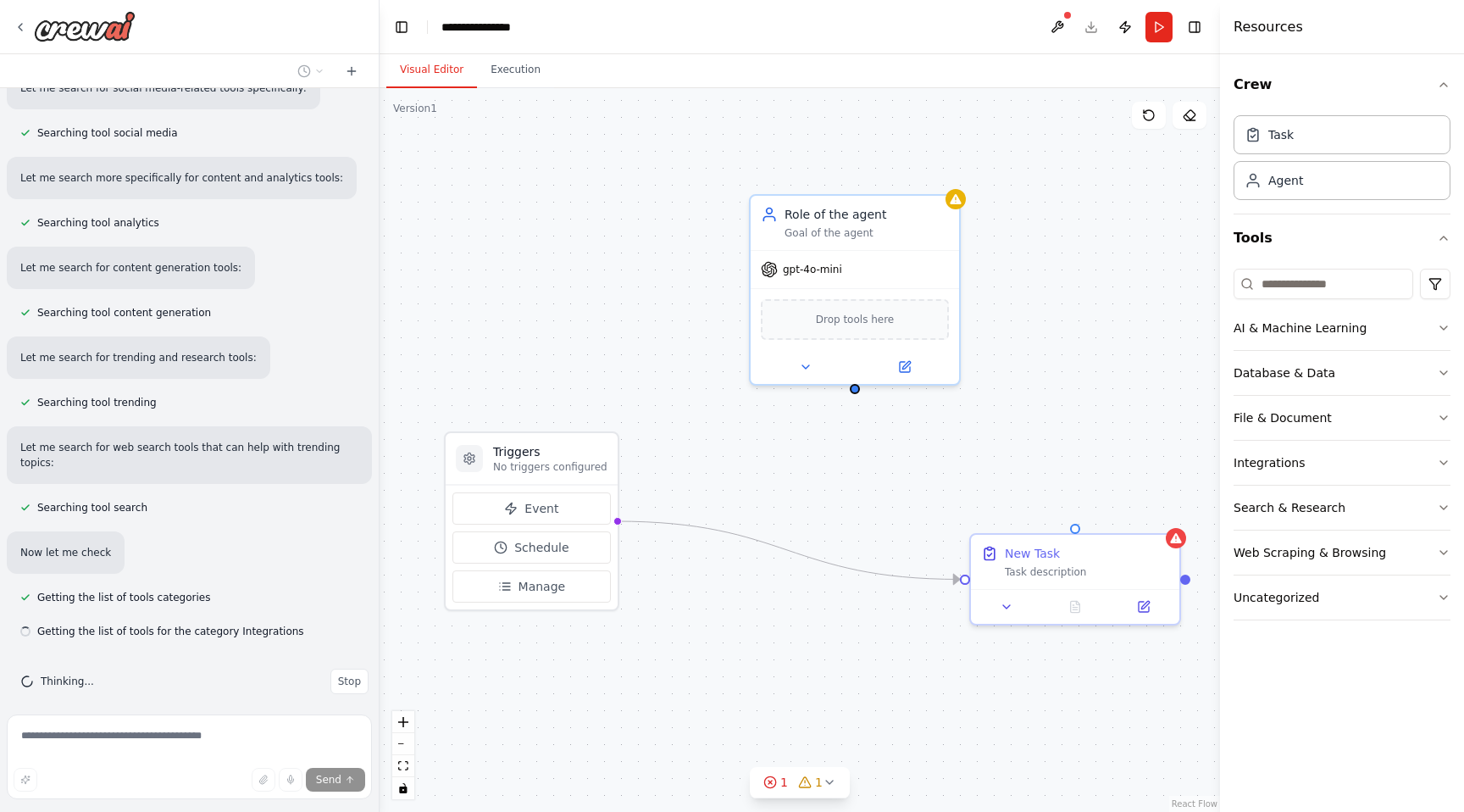
scroll to position [294, 0]
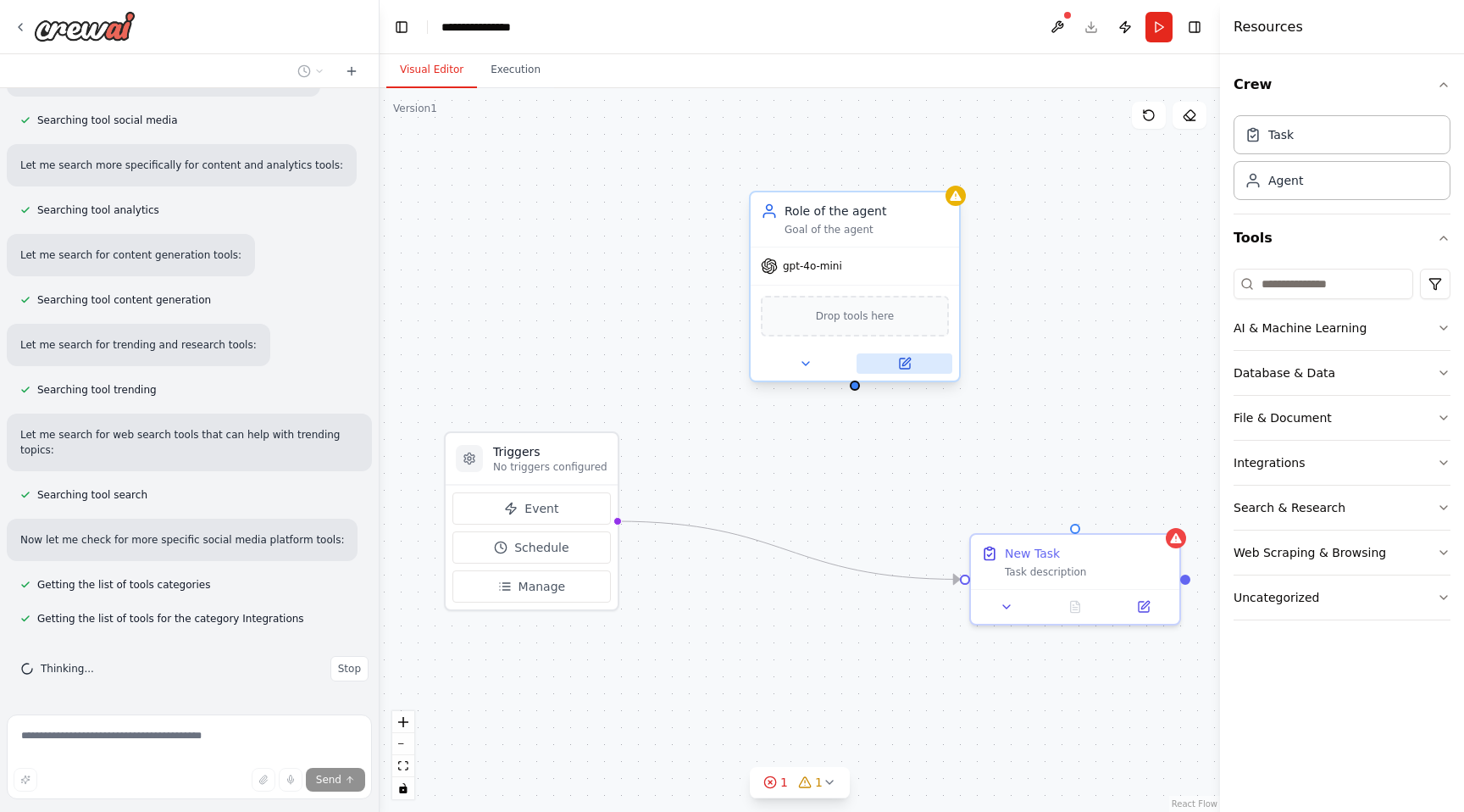
click at [906, 370] on button at bounding box center [905, 363] width 96 height 20
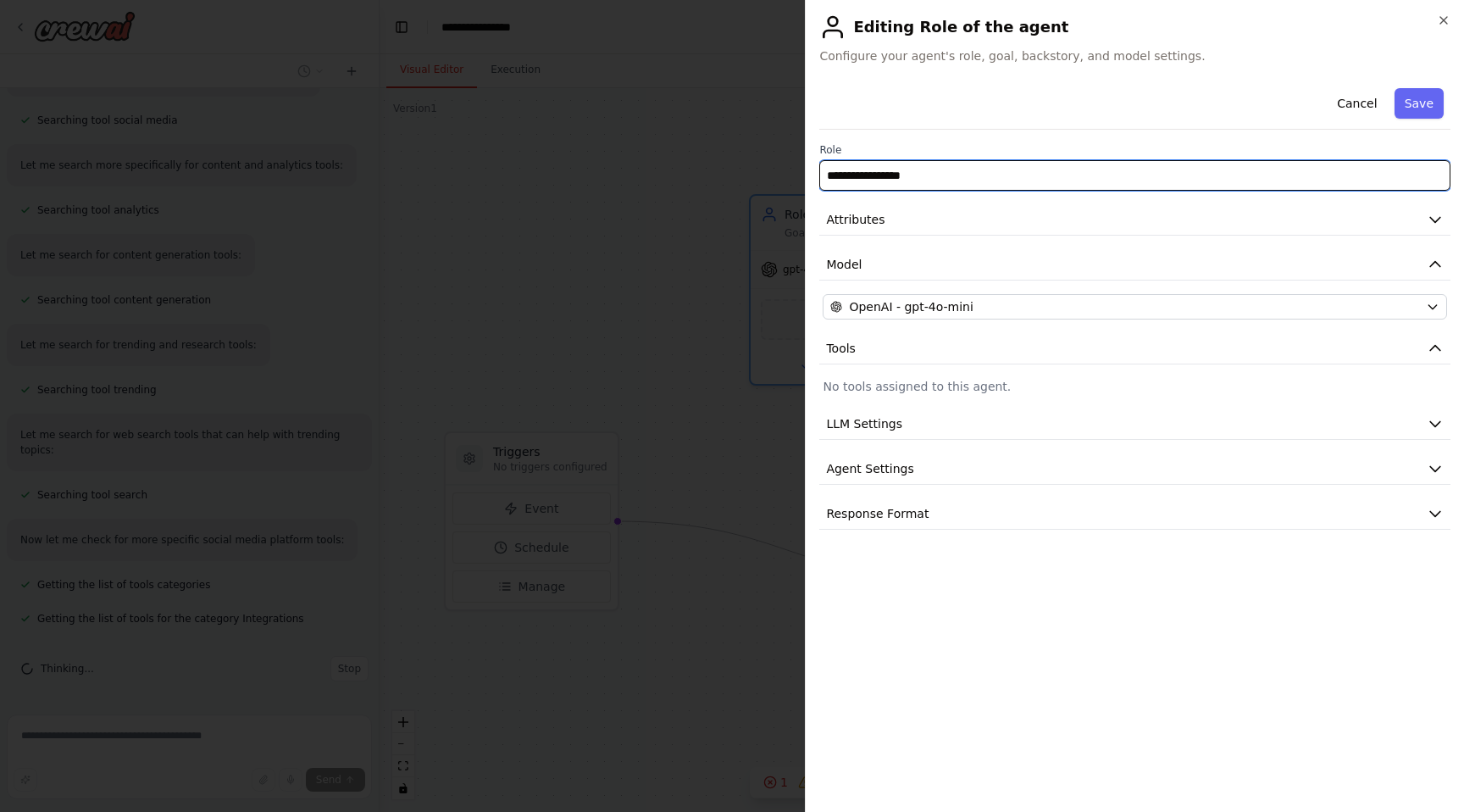
click at [1009, 178] on input "**********" at bounding box center [1135, 175] width 631 height 31
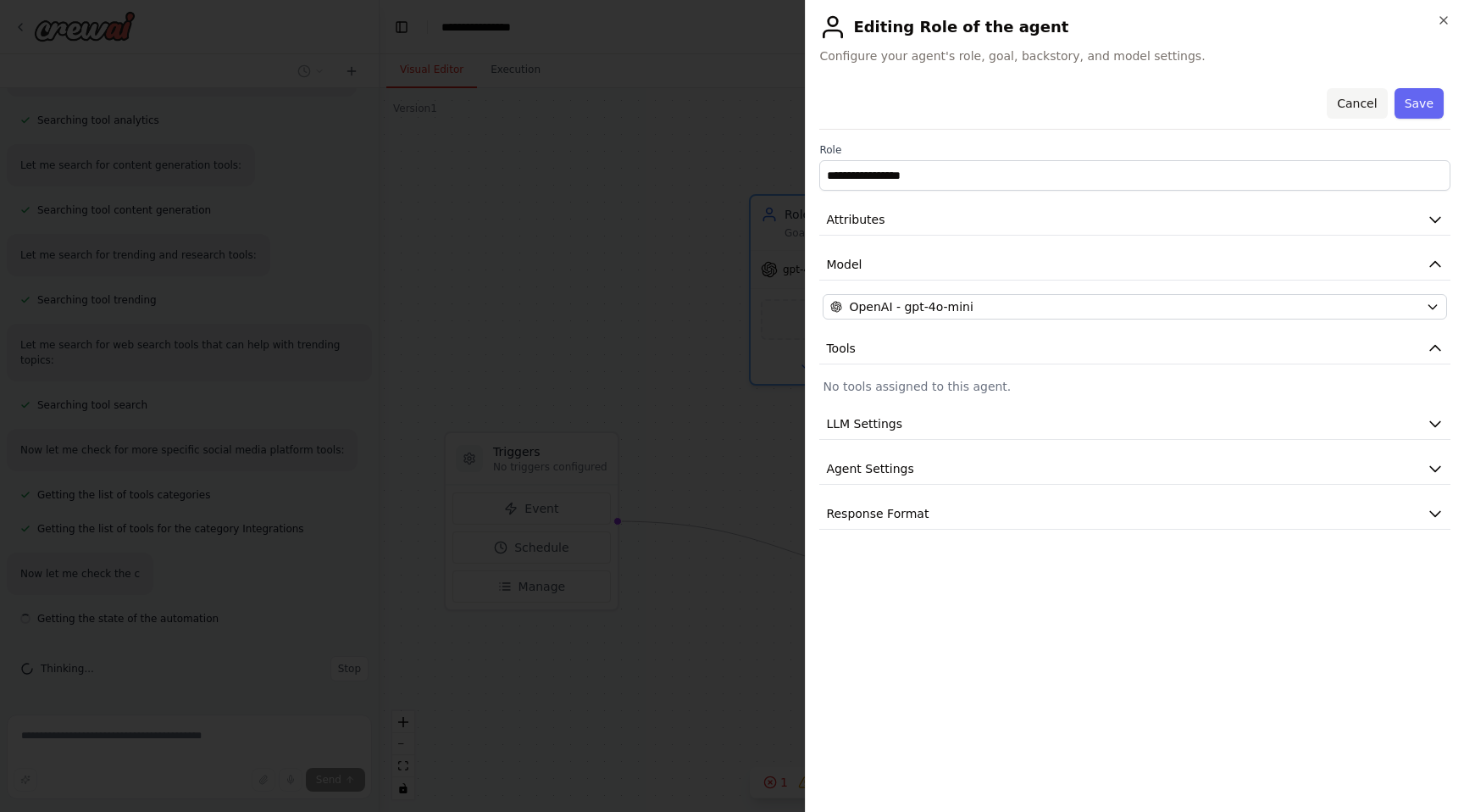
click at [1342, 103] on button "Cancel" at bounding box center [1357, 103] width 60 height 31
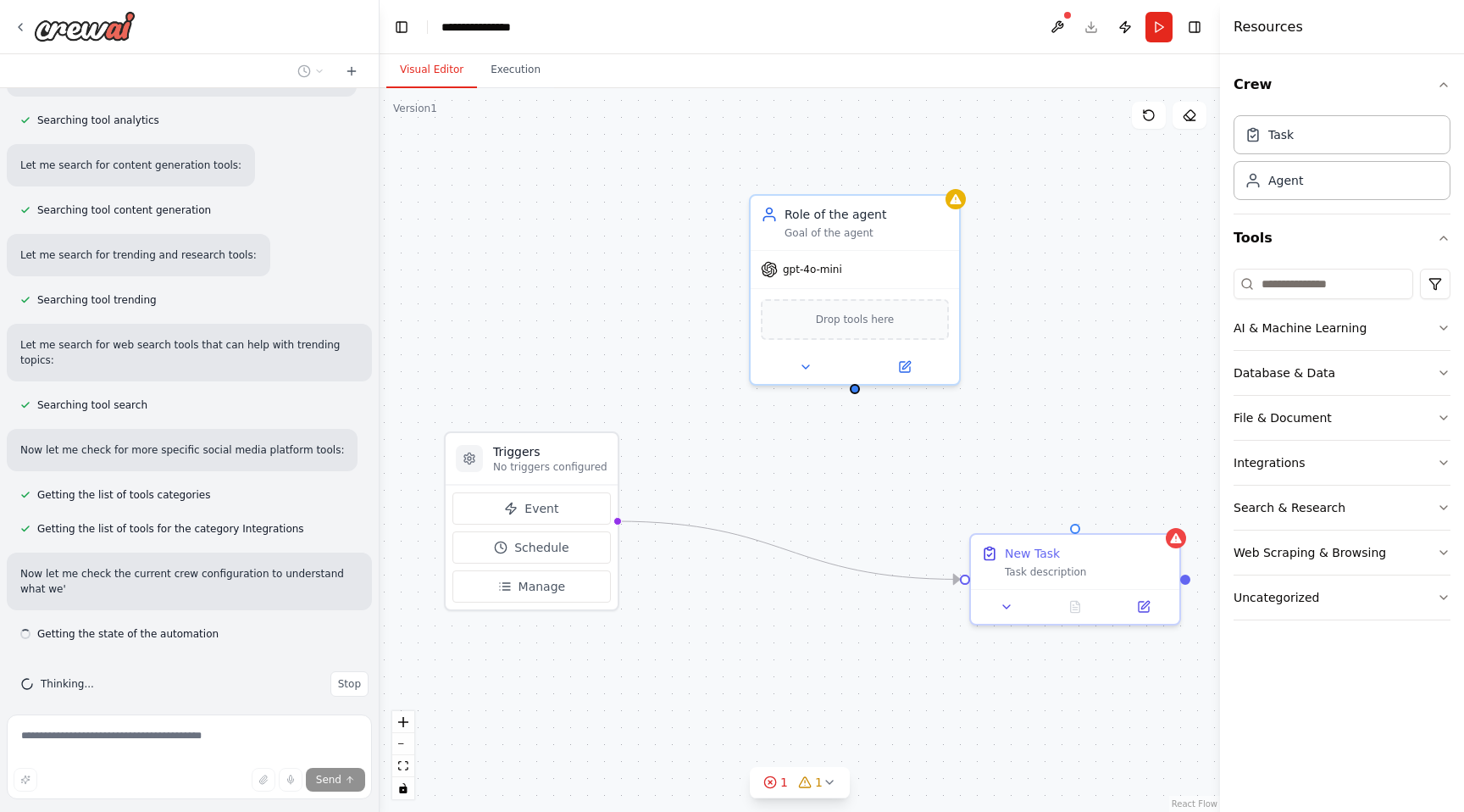
scroll to position [398, 0]
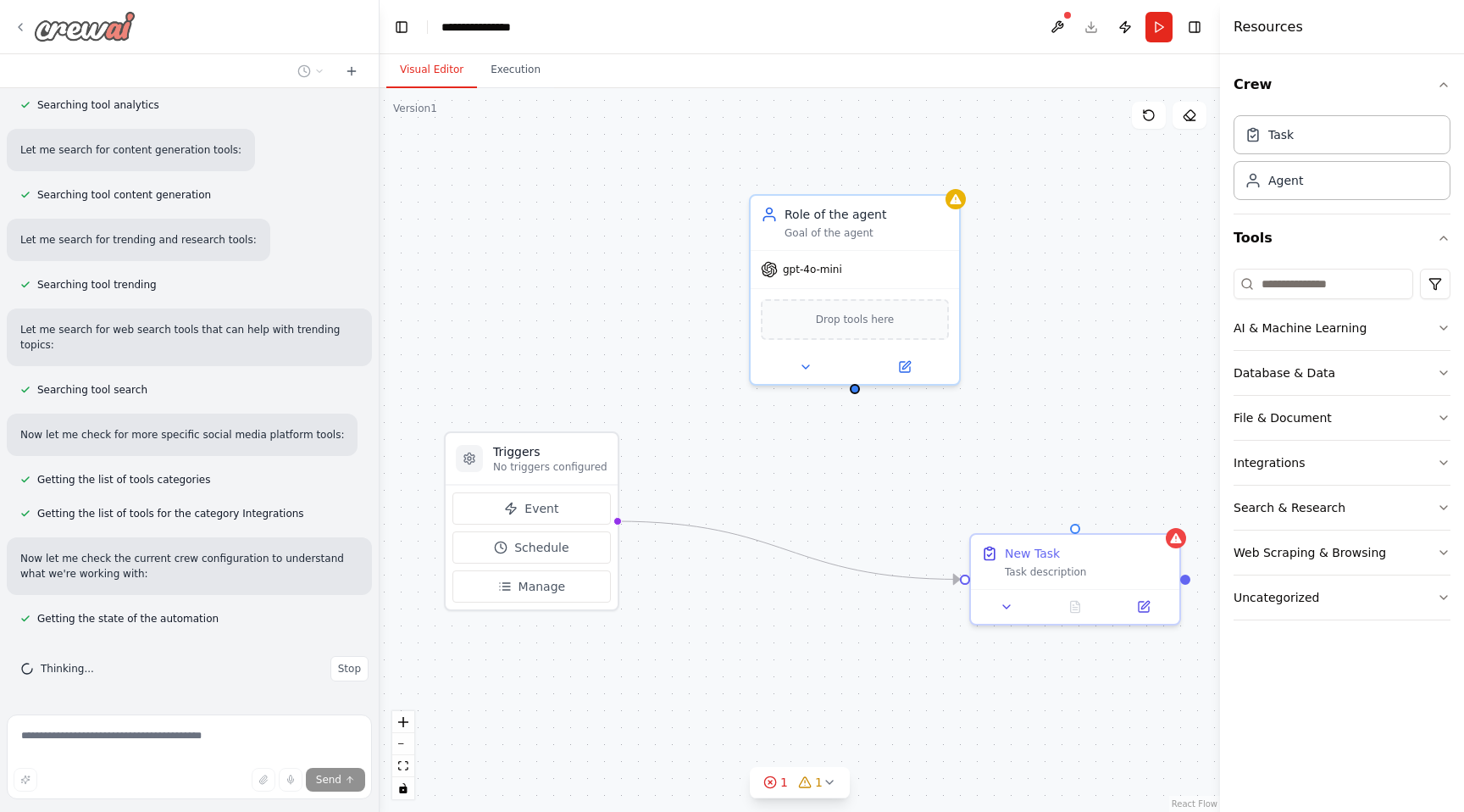
click at [19, 24] on icon at bounding box center [21, 27] width 14 height 14
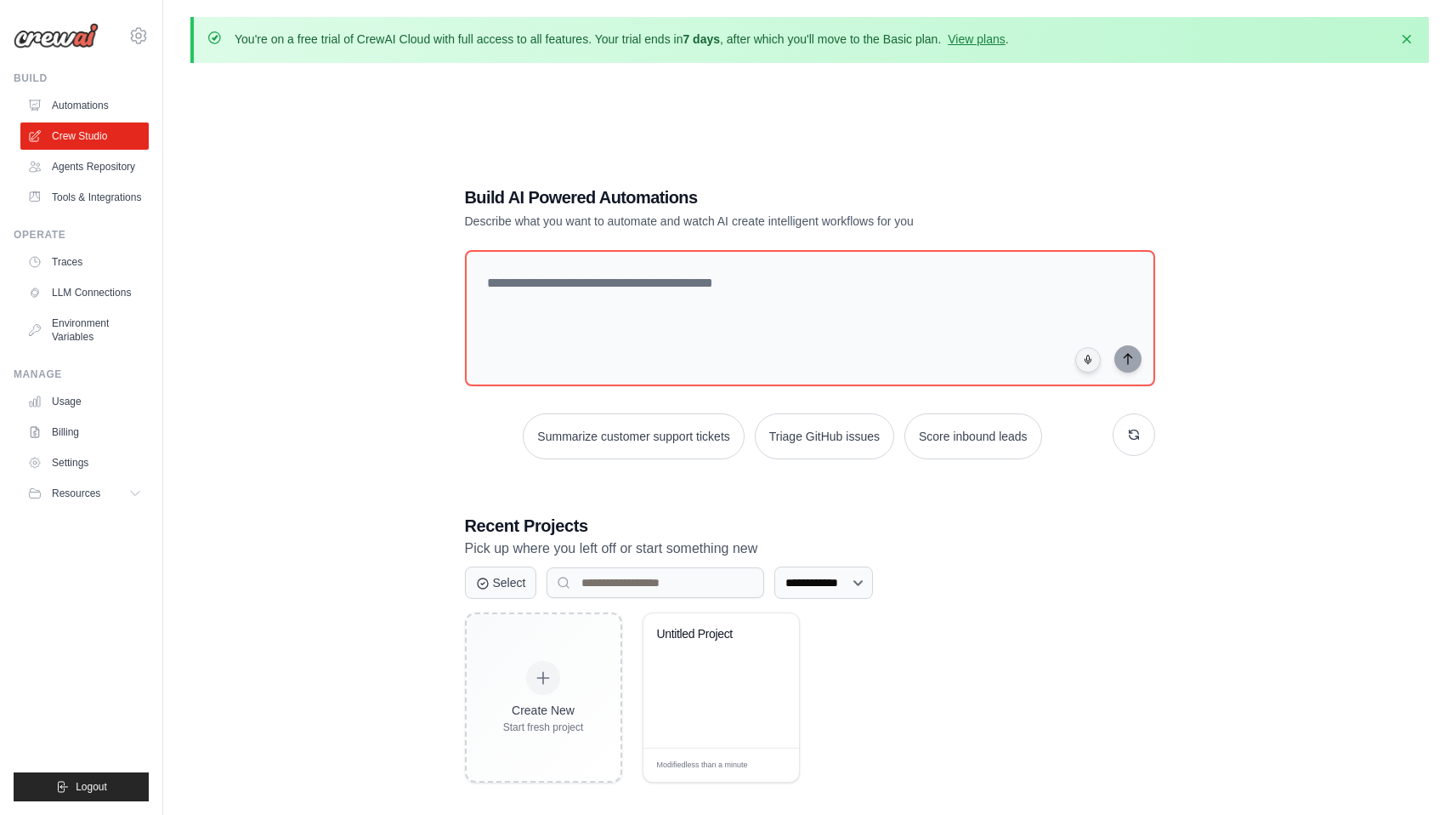
click at [105, 102] on link "Automations" at bounding box center [84, 105] width 129 height 27
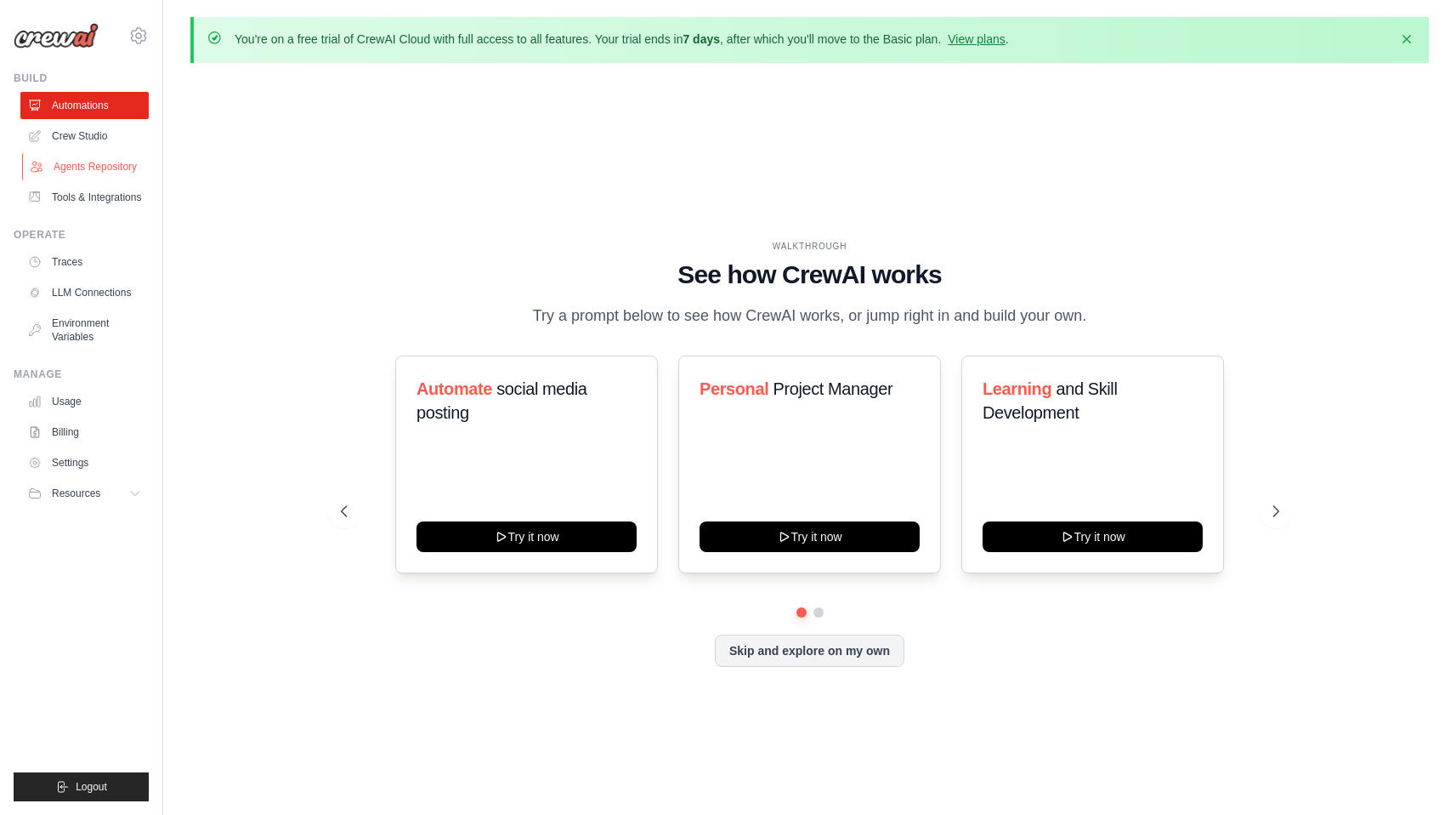
click at [118, 164] on link "Agents Repository" at bounding box center [86, 166] width 129 height 27
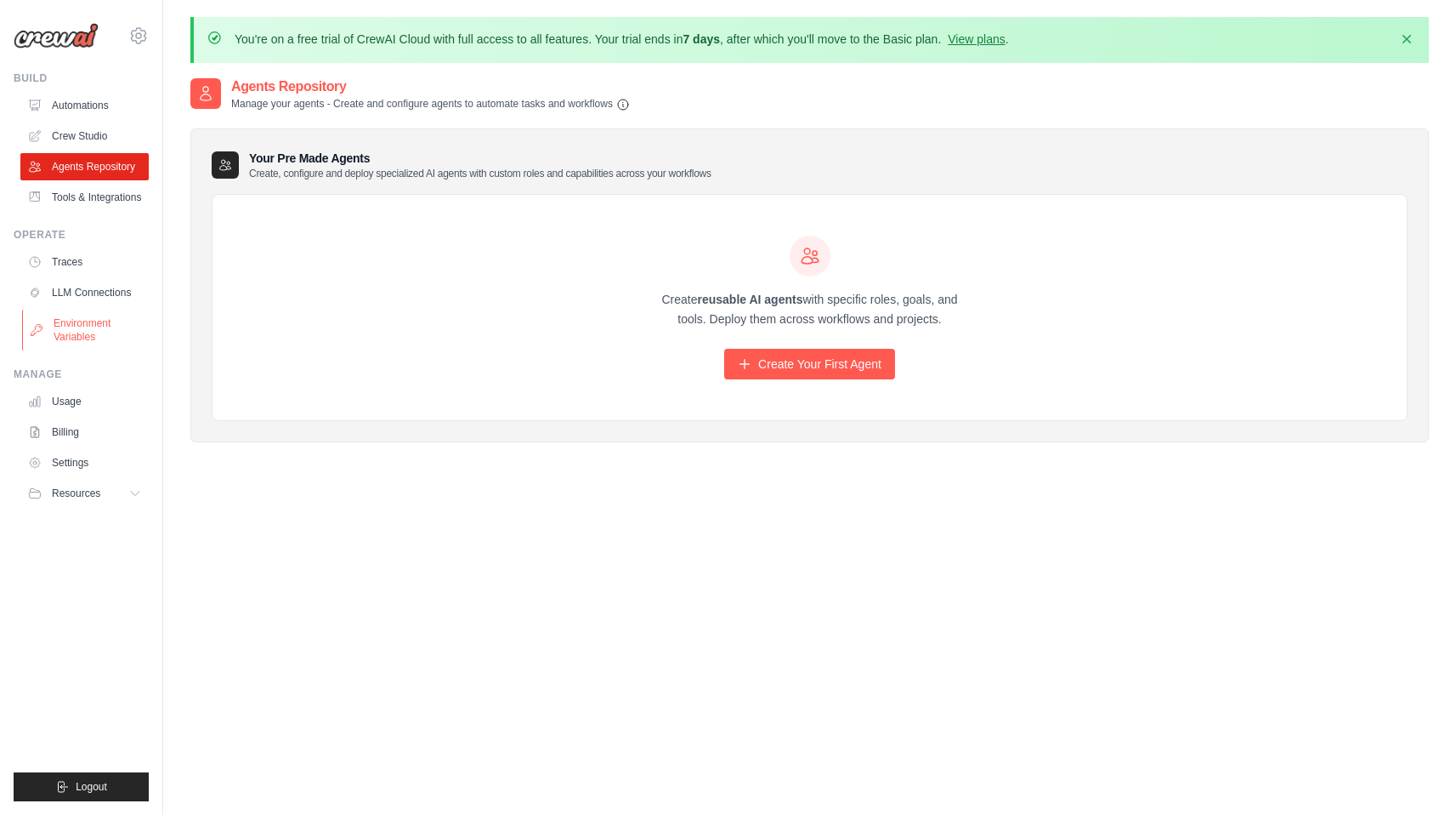
click at [105, 330] on link "Environment Variables" at bounding box center [86, 330] width 129 height 41
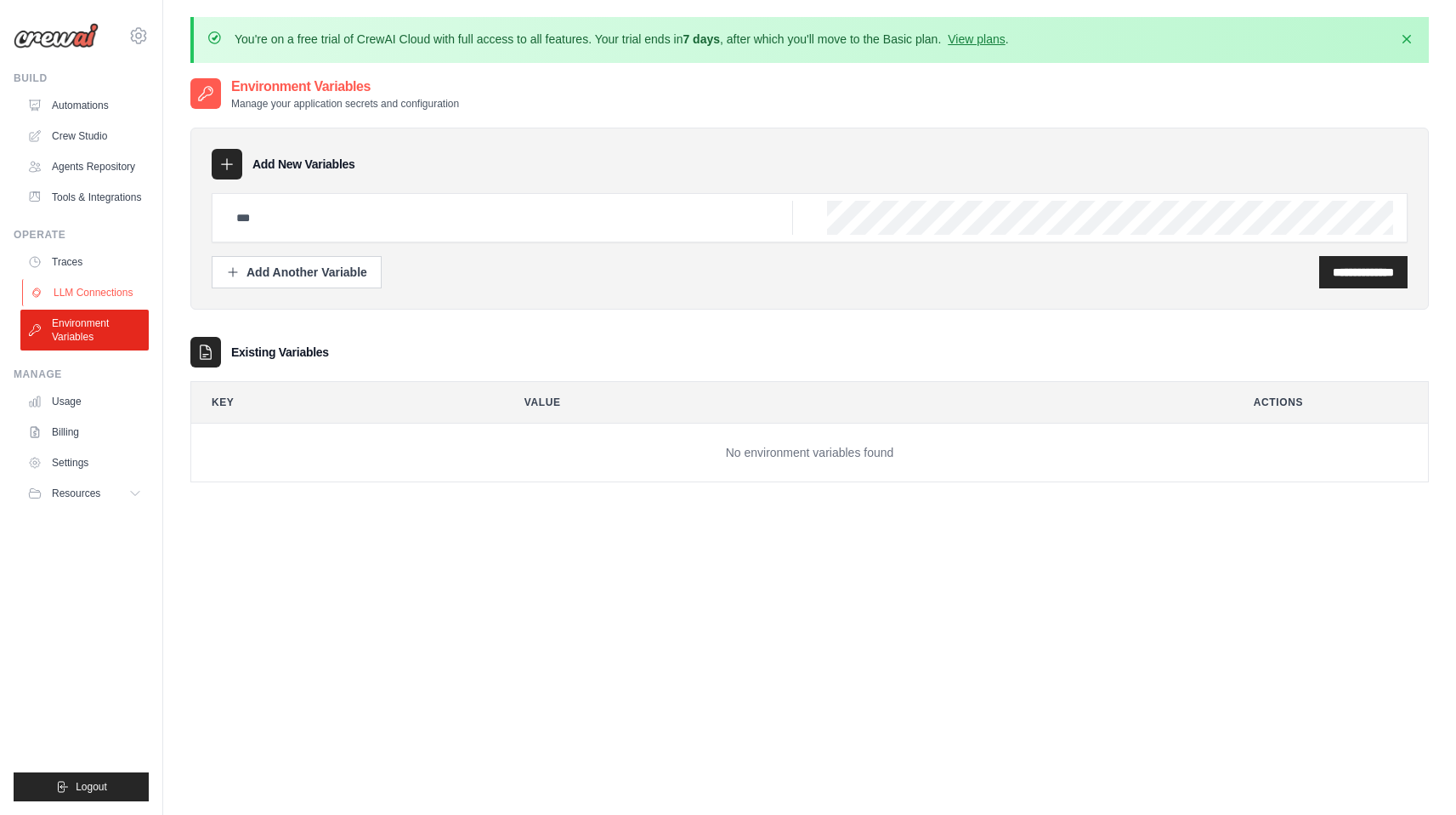
click at [116, 304] on link "LLM Connections" at bounding box center [86, 292] width 129 height 27
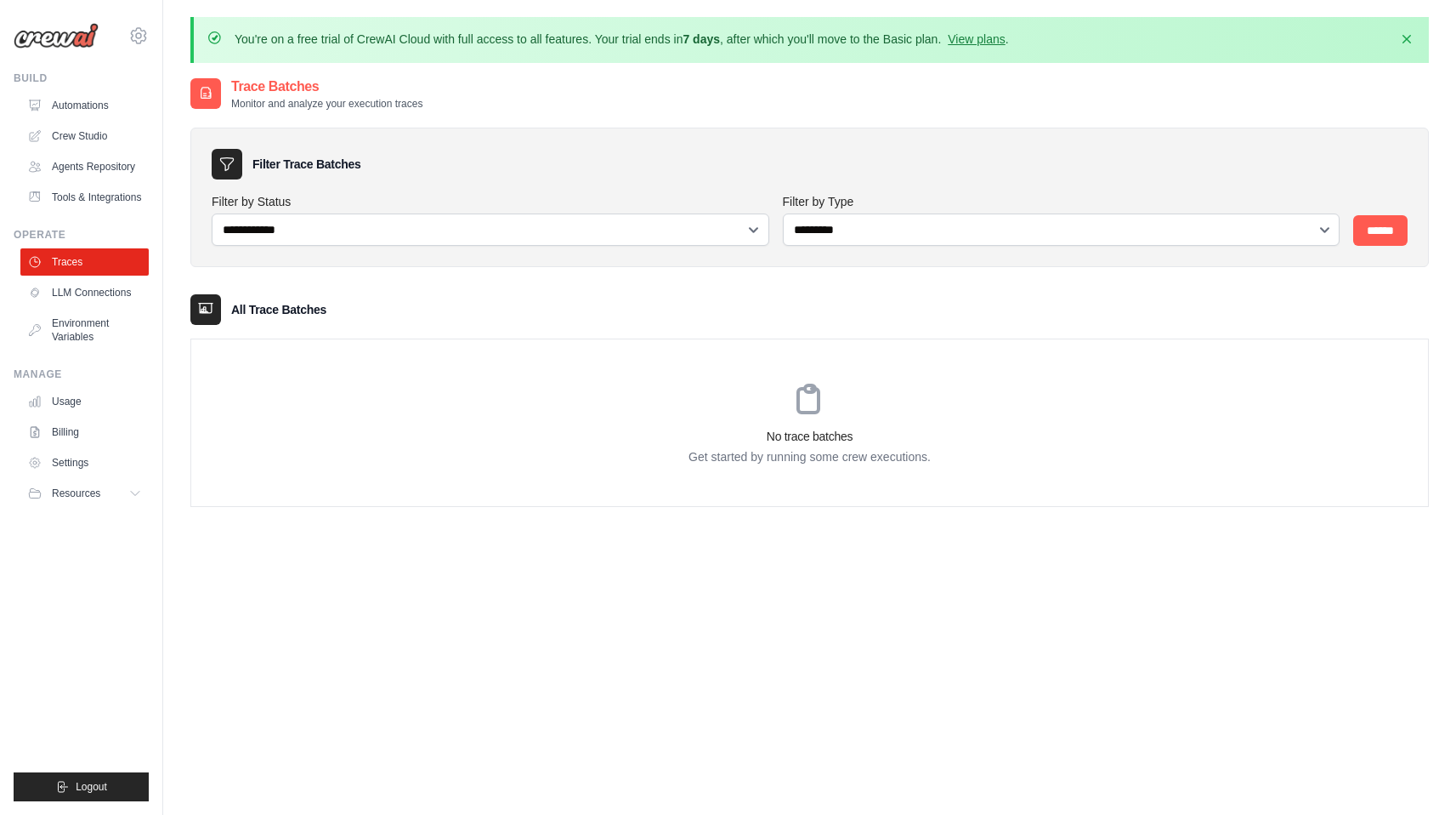
click at [68, 26] on img at bounding box center [56, 36] width 85 height 26
click at [148, 36] on icon at bounding box center [139, 36] width 20 height 20
click at [182, 99] on span "Settings" at bounding box center [211, 105] width 135 height 17
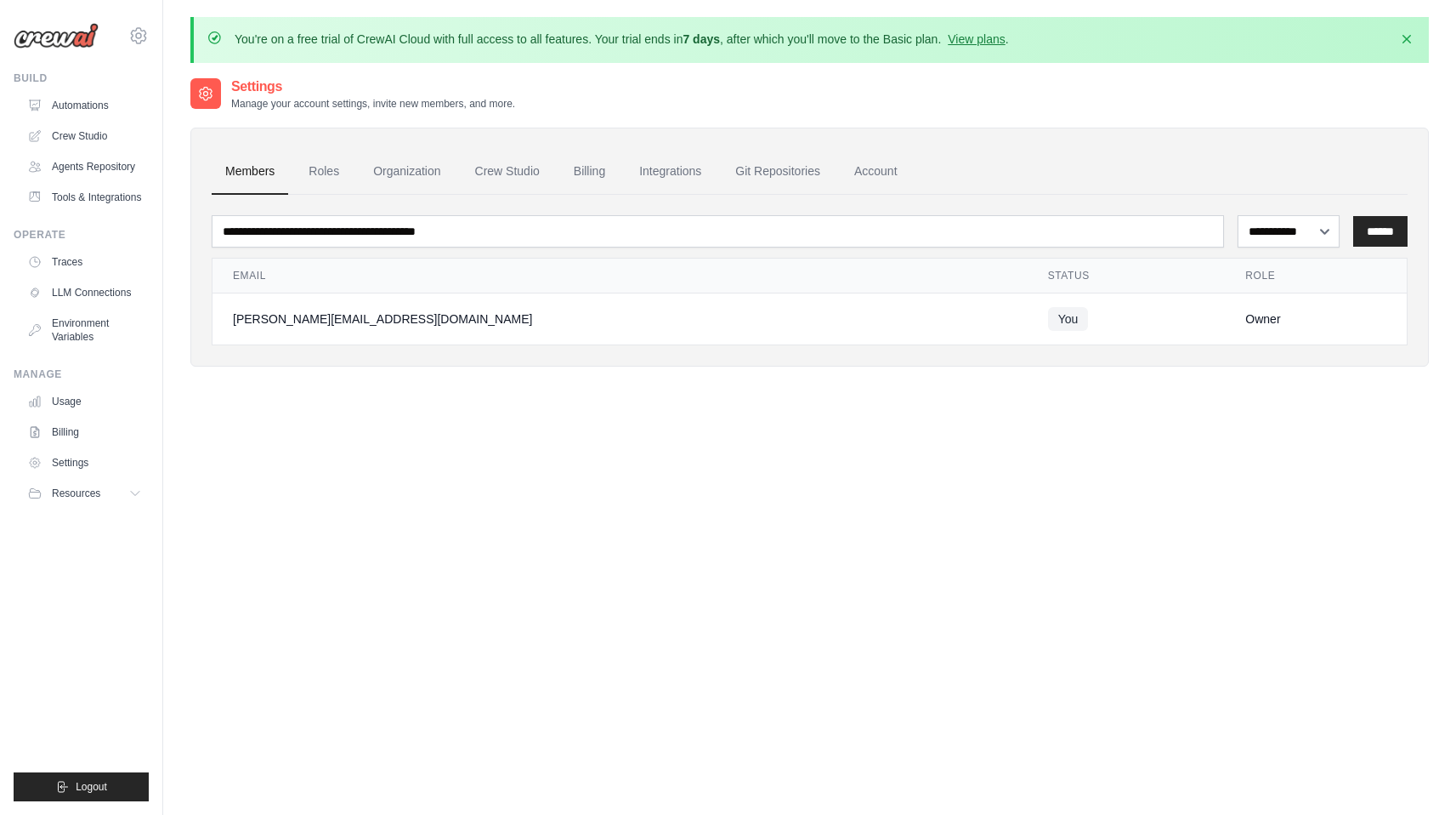
click at [1307, 255] on div "**********" at bounding box center [810, 277] width 1196 height 137
click at [1284, 238] on select "**********" at bounding box center [1289, 231] width 103 height 32
click at [295, 162] on ul "Members Roles Organization Crew Studio Billing Integrations Git Repositories Ac…" at bounding box center [810, 172] width 1196 height 46
click at [316, 166] on link "Roles" at bounding box center [324, 172] width 58 height 46
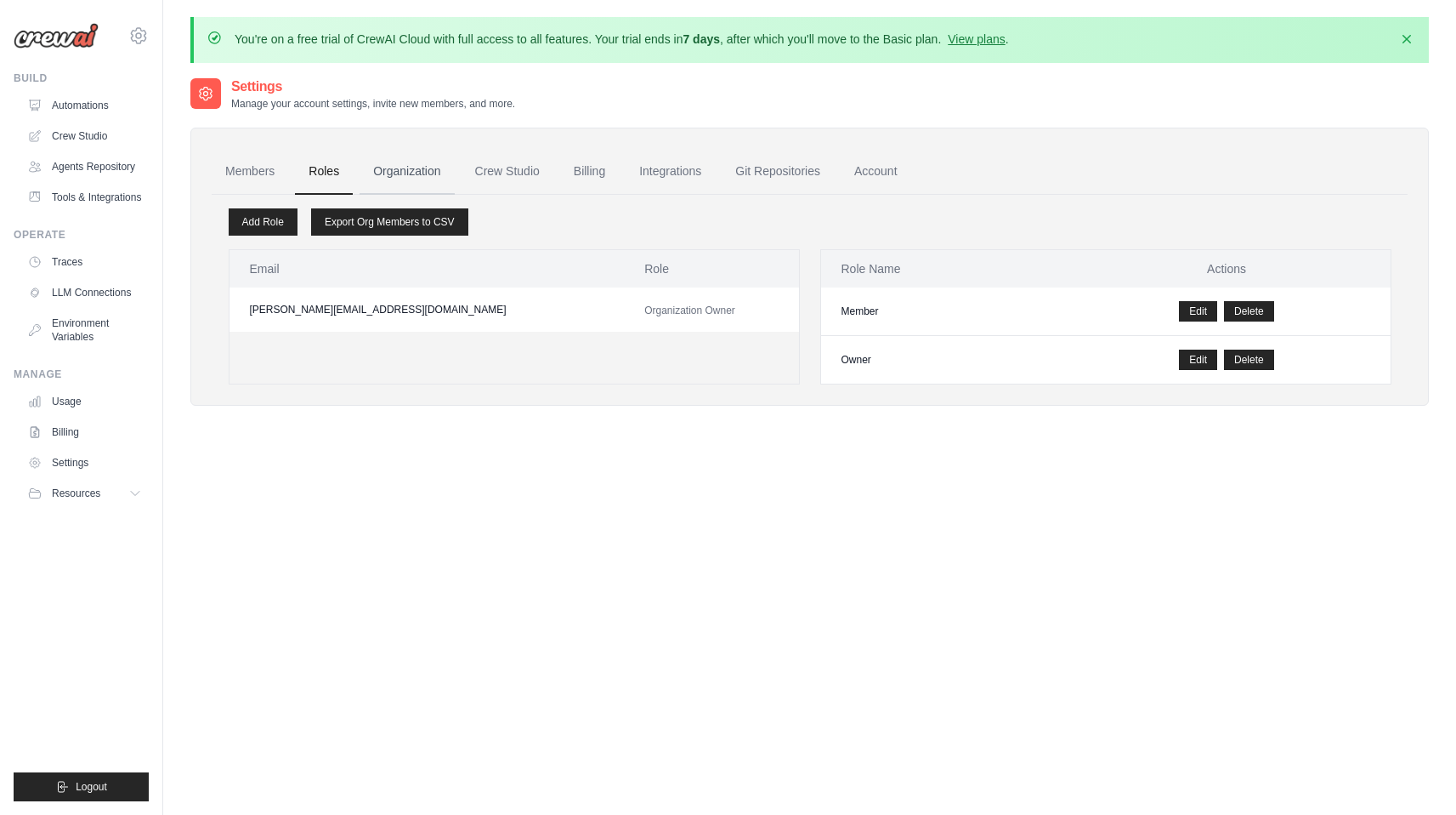
click at [399, 164] on link "Organization" at bounding box center [406, 172] width 95 height 46
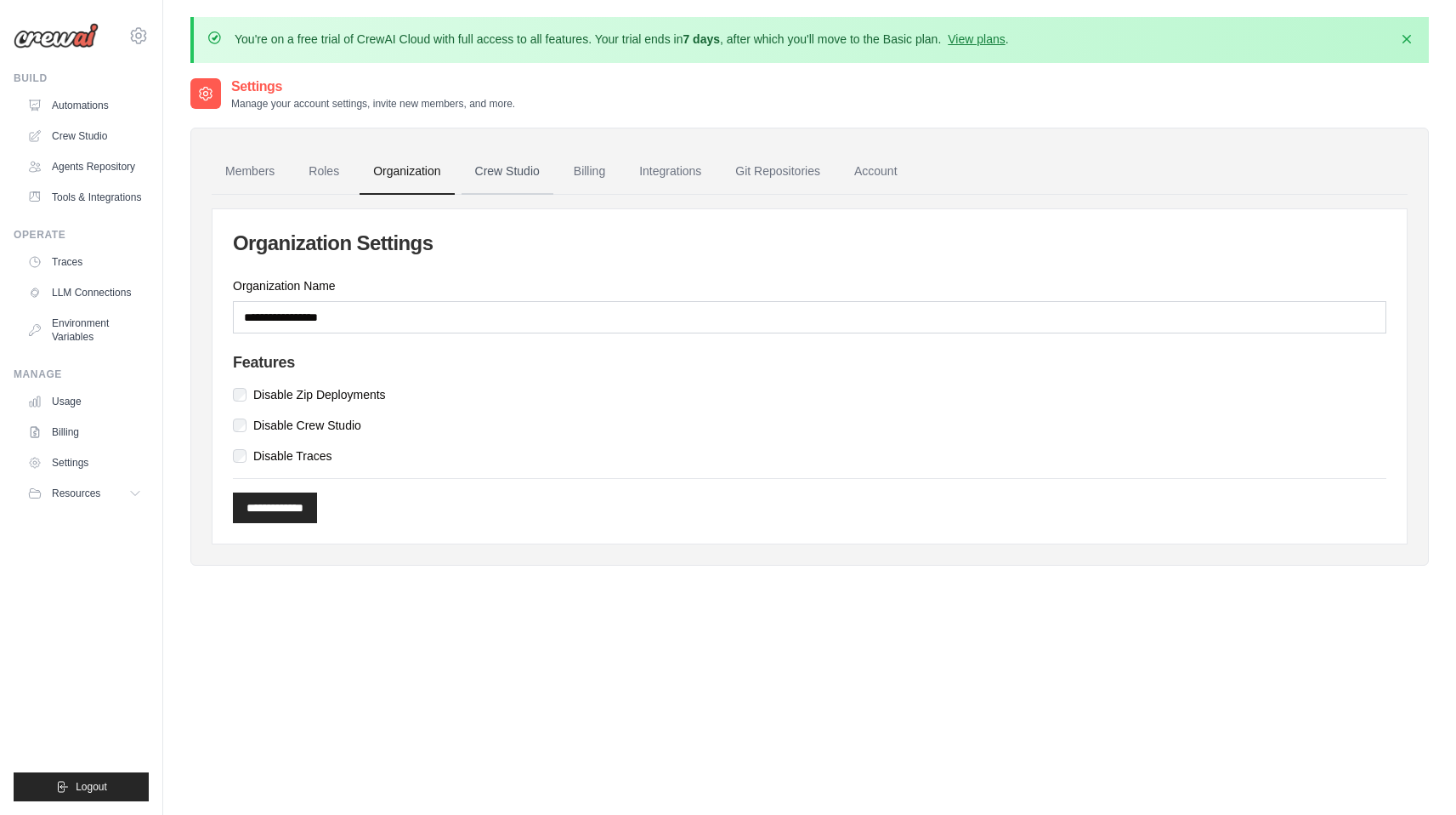
click at [490, 175] on link "Crew Studio" at bounding box center [507, 172] width 92 height 46
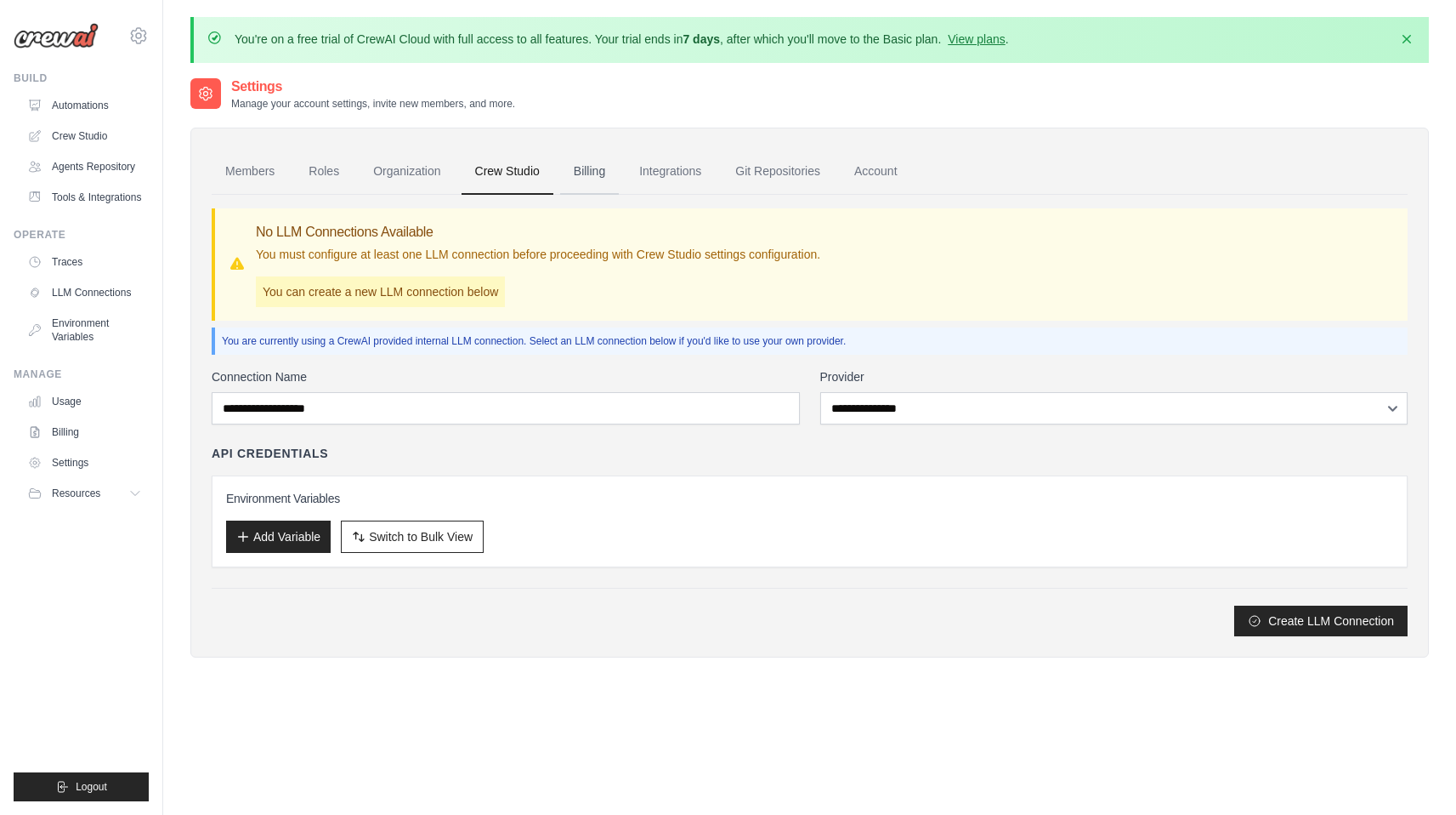
click at [594, 182] on link "Billing" at bounding box center [589, 172] width 59 height 46
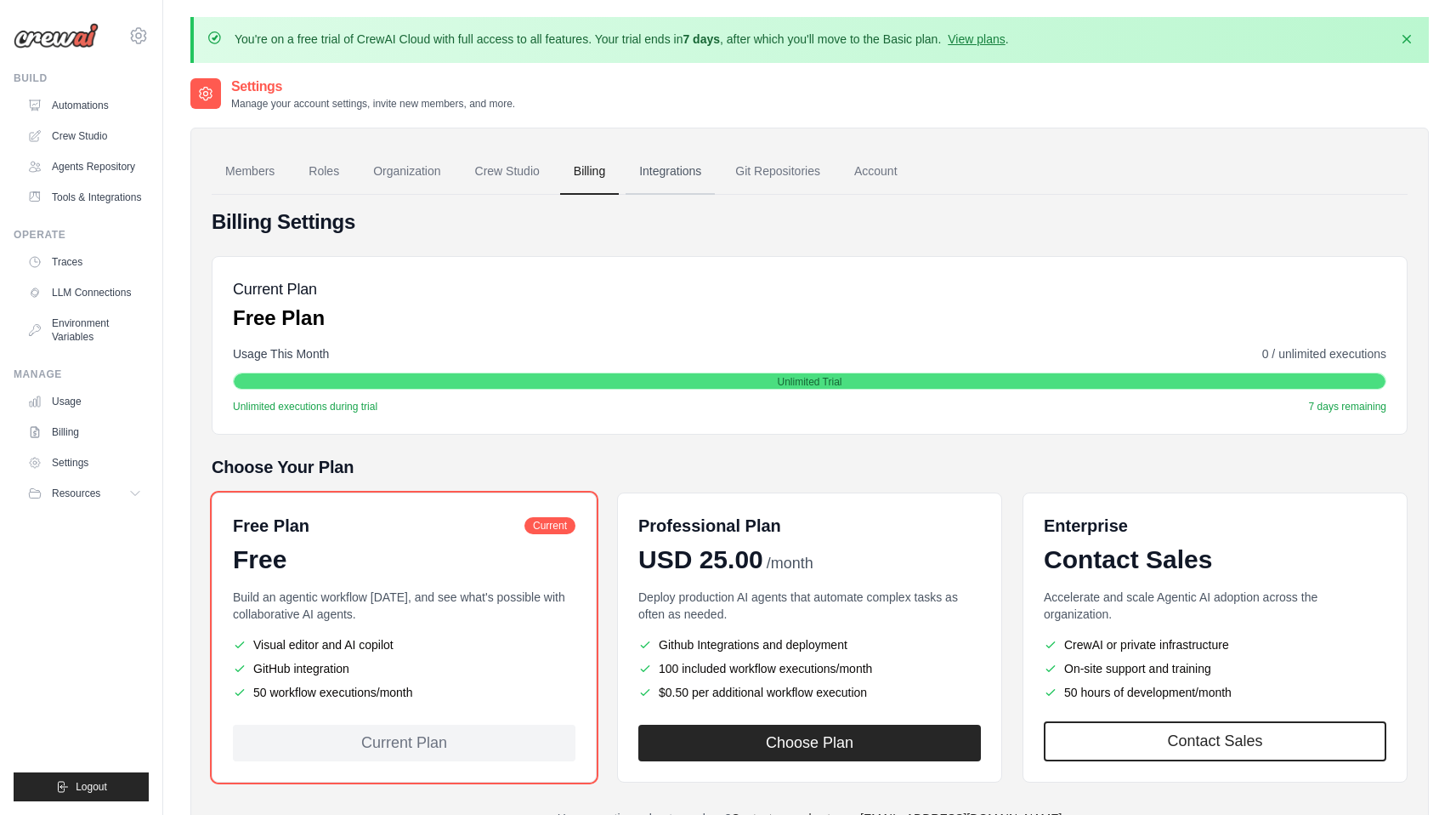
click at [683, 174] on link "Integrations" at bounding box center [670, 172] width 89 height 46
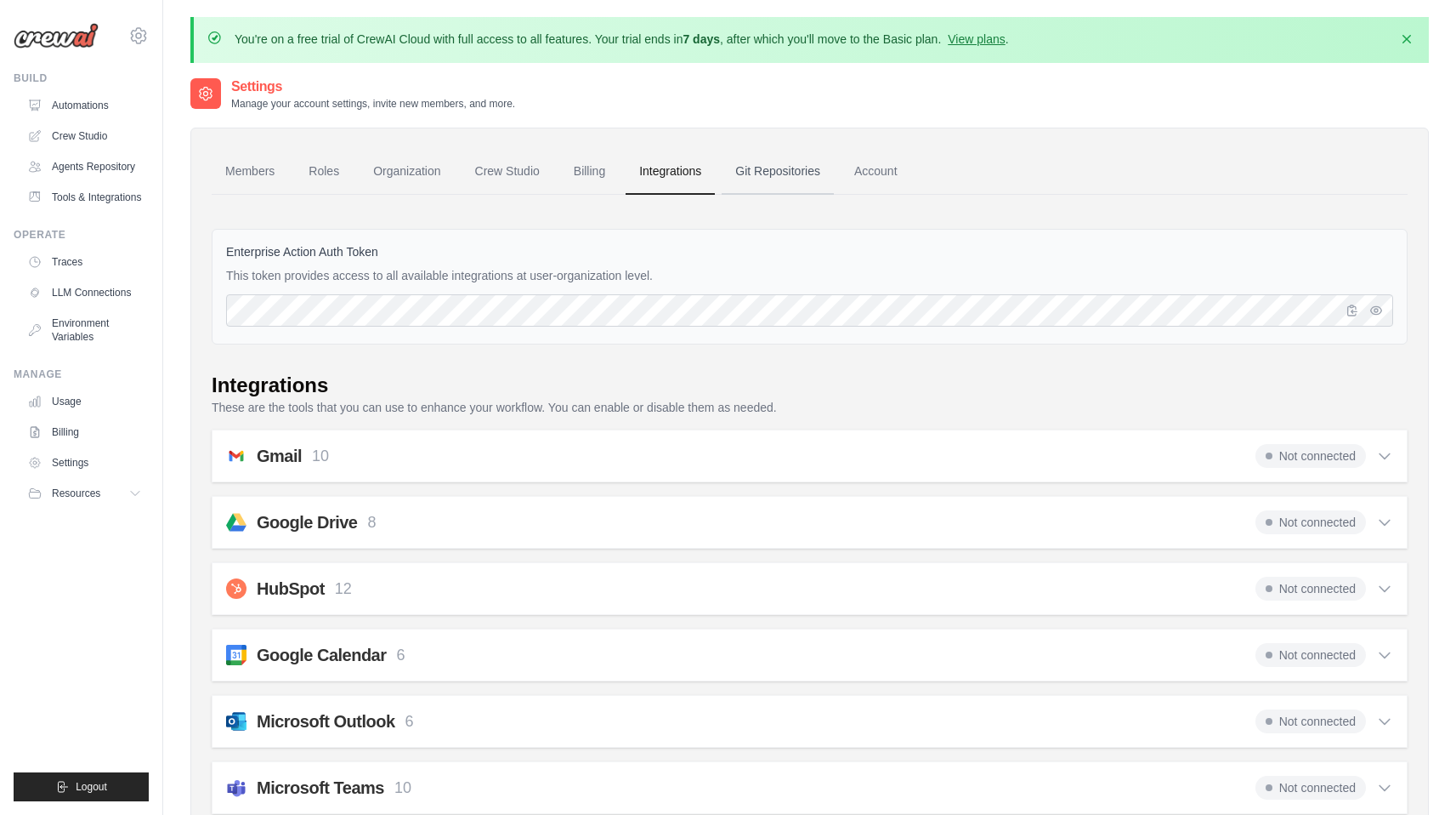
click at [735, 177] on link "Git Repositories" at bounding box center [778, 172] width 112 height 46
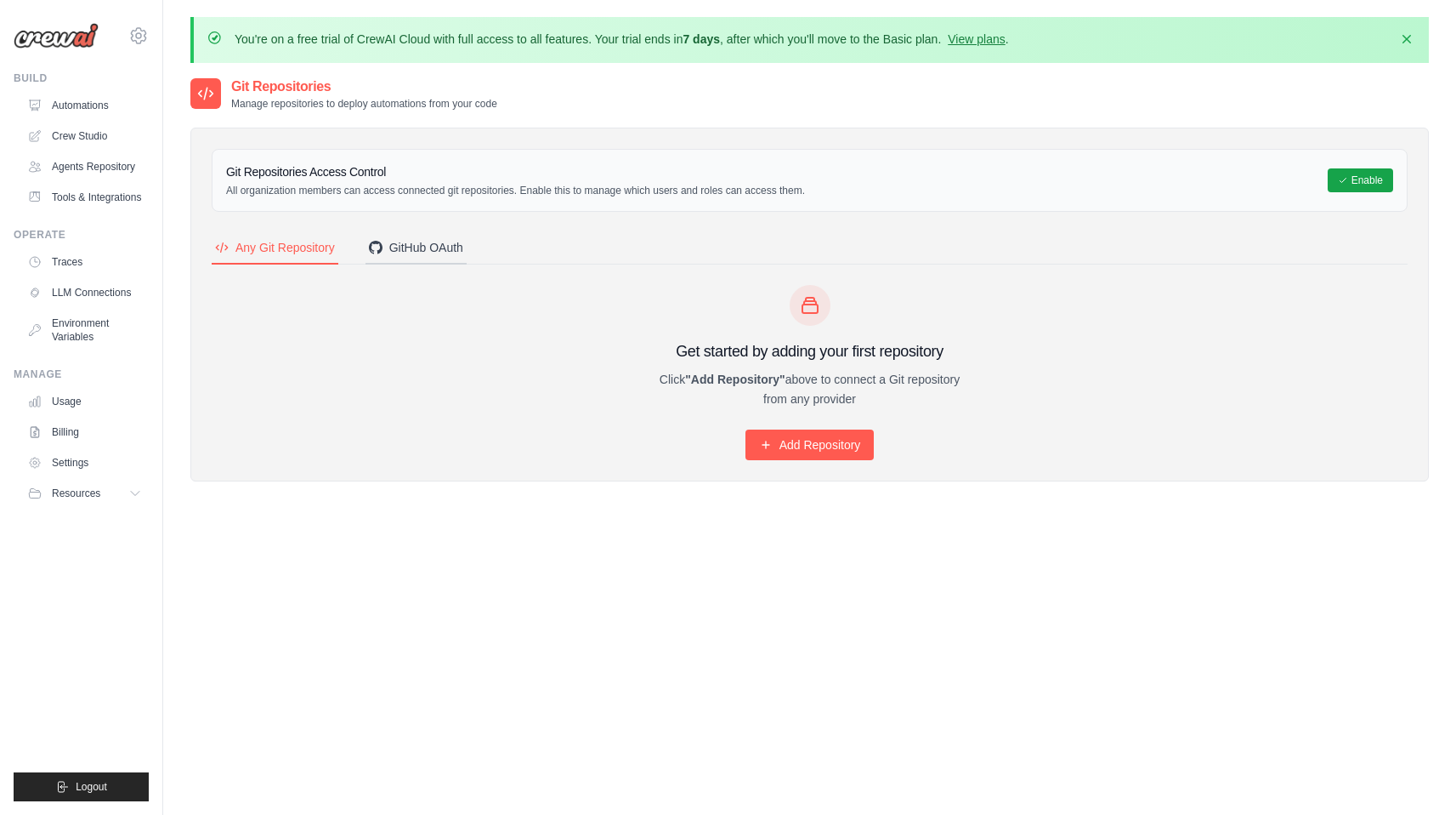
click at [426, 240] on div "GitHub OAuth" at bounding box center [416, 247] width 95 height 17
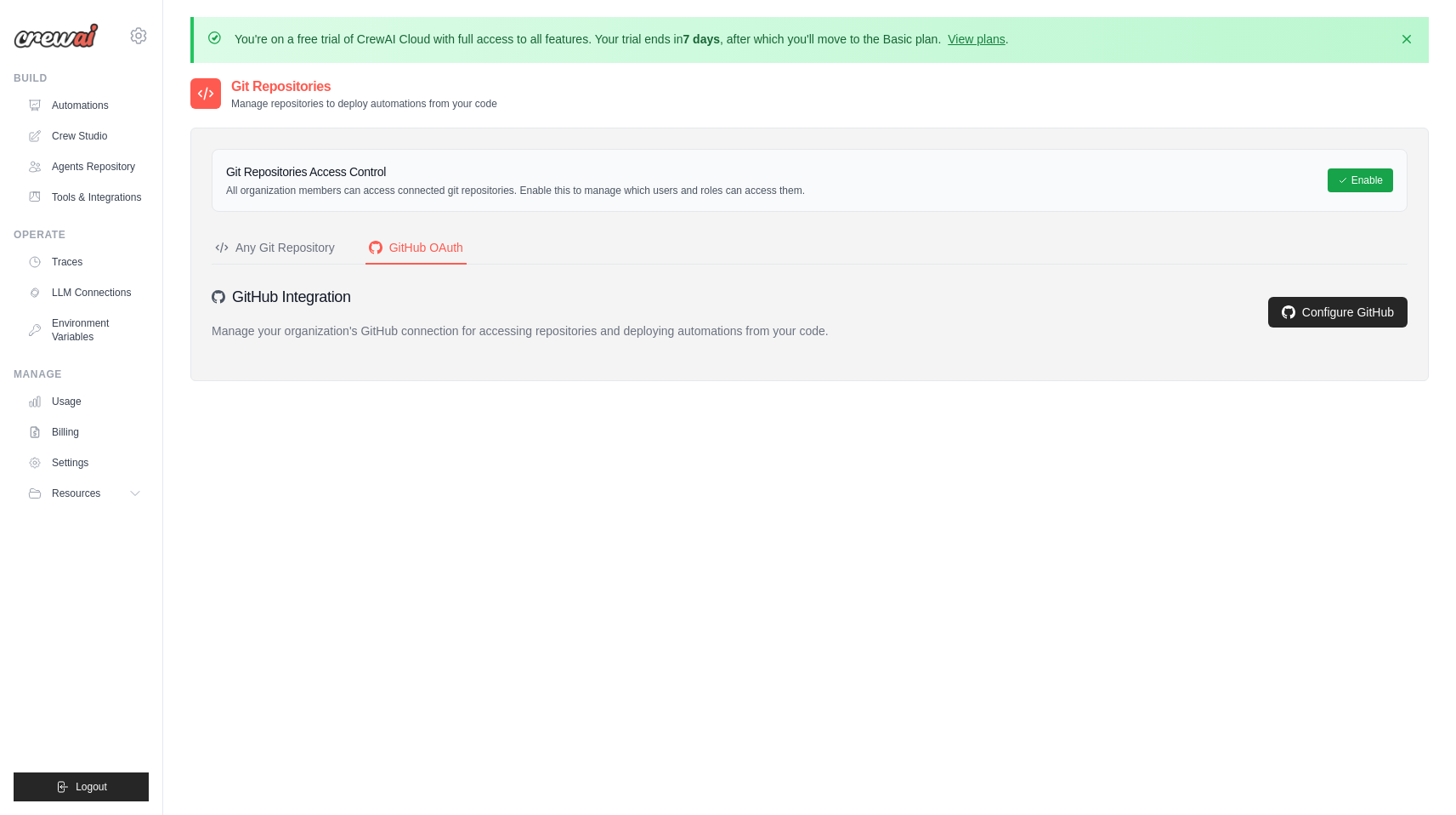
click at [309, 244] on div "Any Git Repository" at bounding box center [275, 247] width 120 height 17
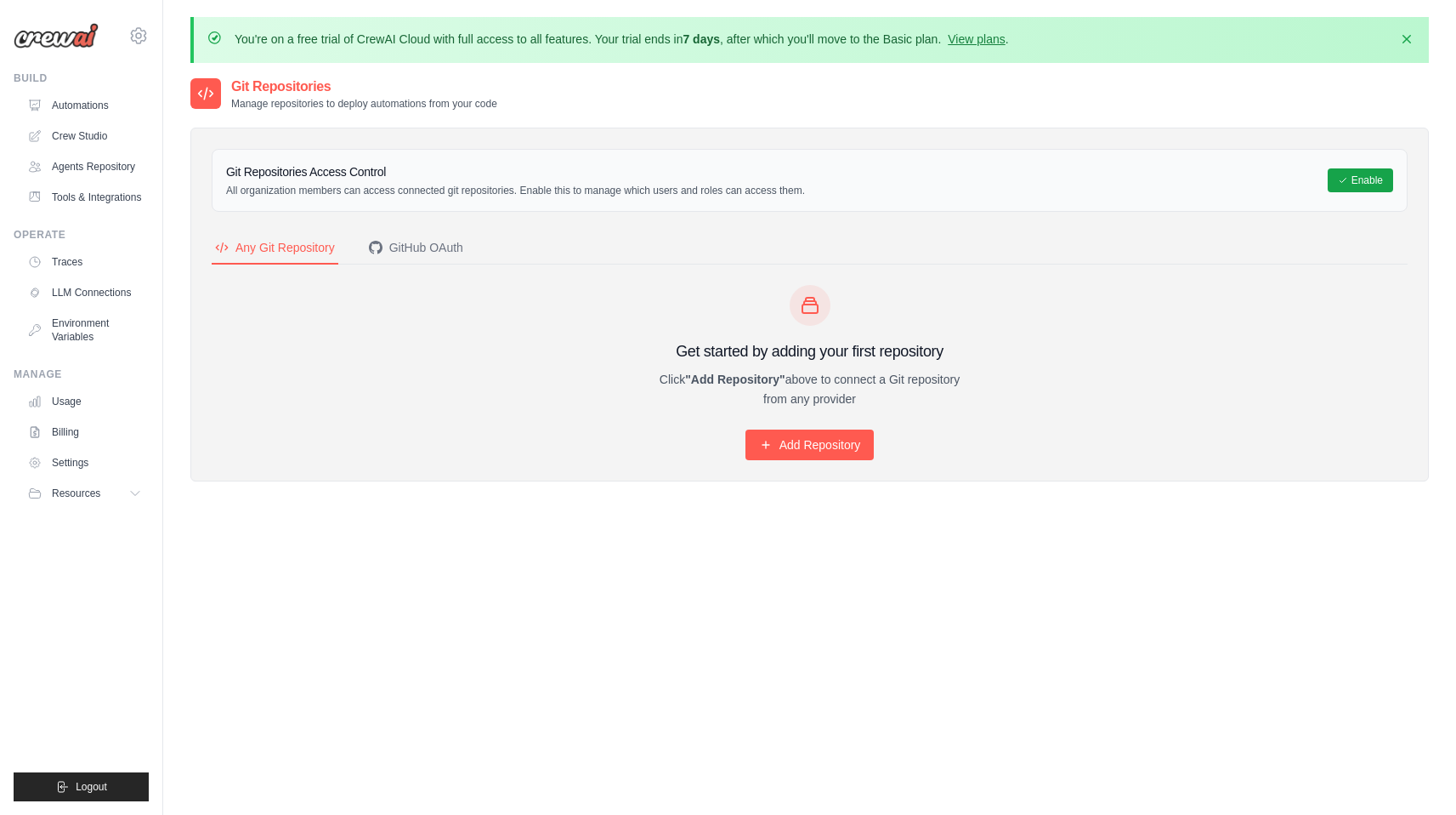
click at [66, 42] on img at bounding box center [56, 36] width 85 height 26
click at [328, 367] on div "Get started by adding your first repository Click "Add Repository" above to con…" at bounding box center [810, 372] width 1196 height 175
click at [348, 411] on div "Get started by adding your first repository Click "Add Repository" above to con…" at bounding box center [810, 372] width 1196 height 175
click at [73, 106] on link "Automations" at bounding box center [86, 105] width 129 height 27
